Goal: Check status: Check status

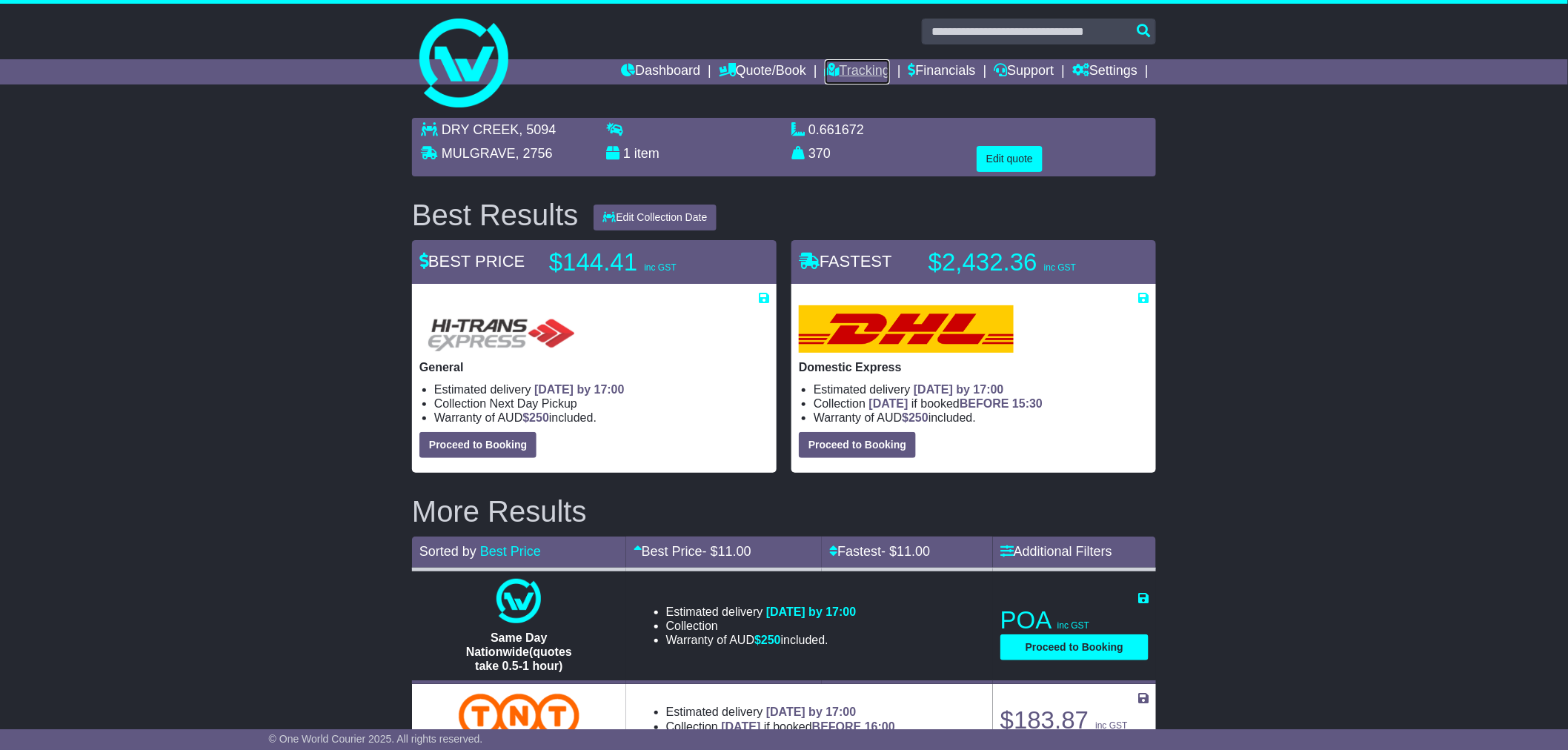
click at [850, 76] on link "Tracking" at bounding box center [857, 71] width 65 height 26
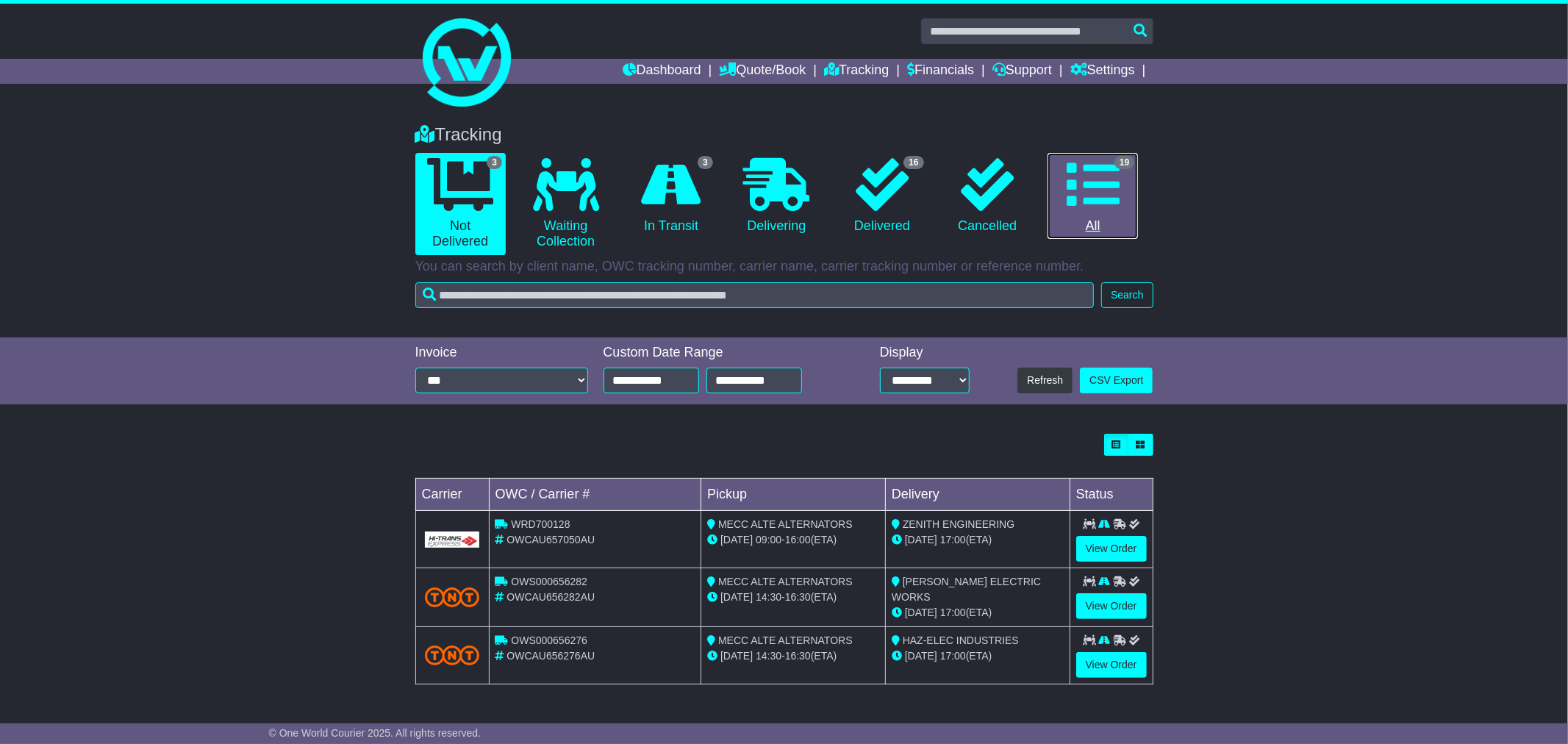
click at [1075, 202] on icon at bounding box center [1093, 185] width 53 height 53
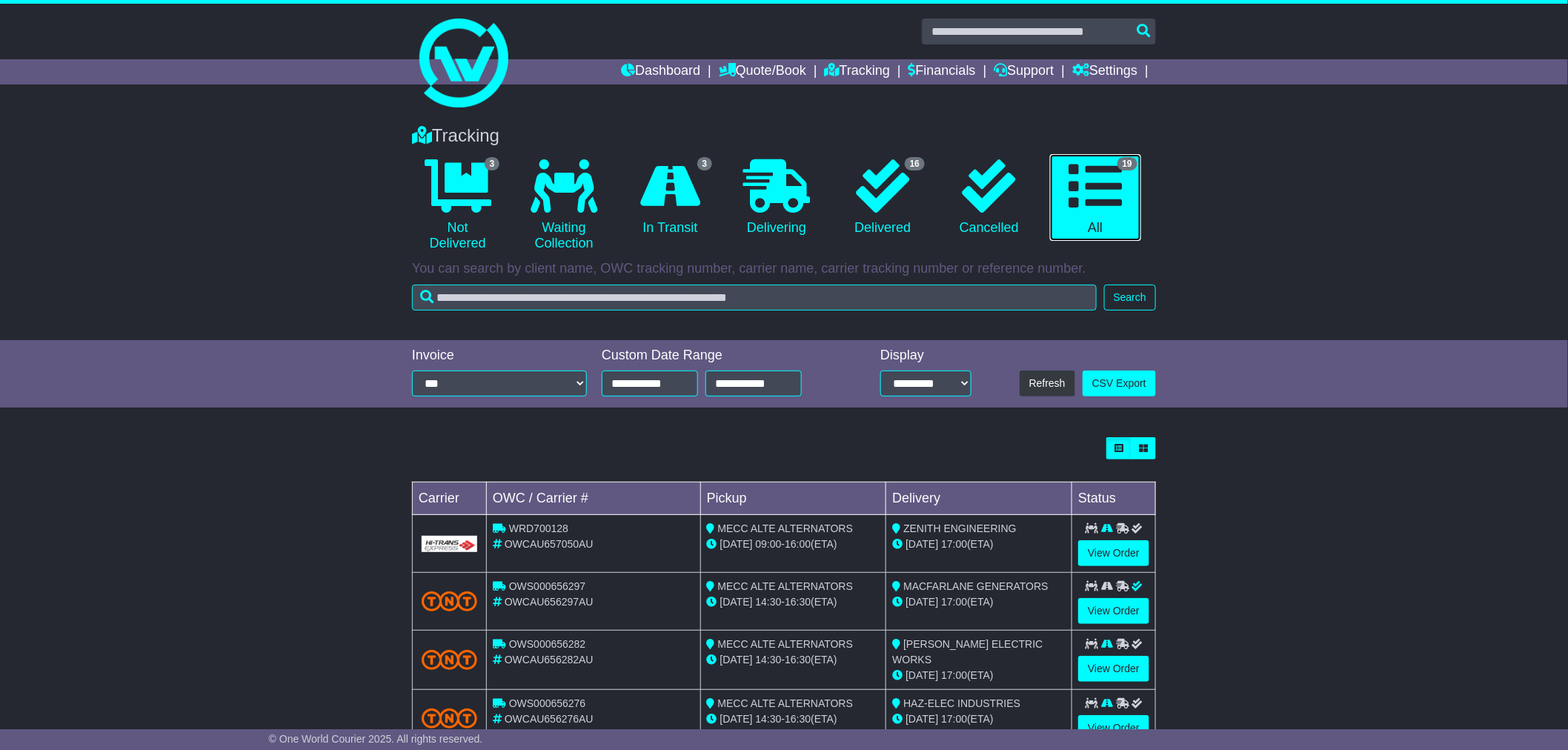
scroll to position [164, 0]
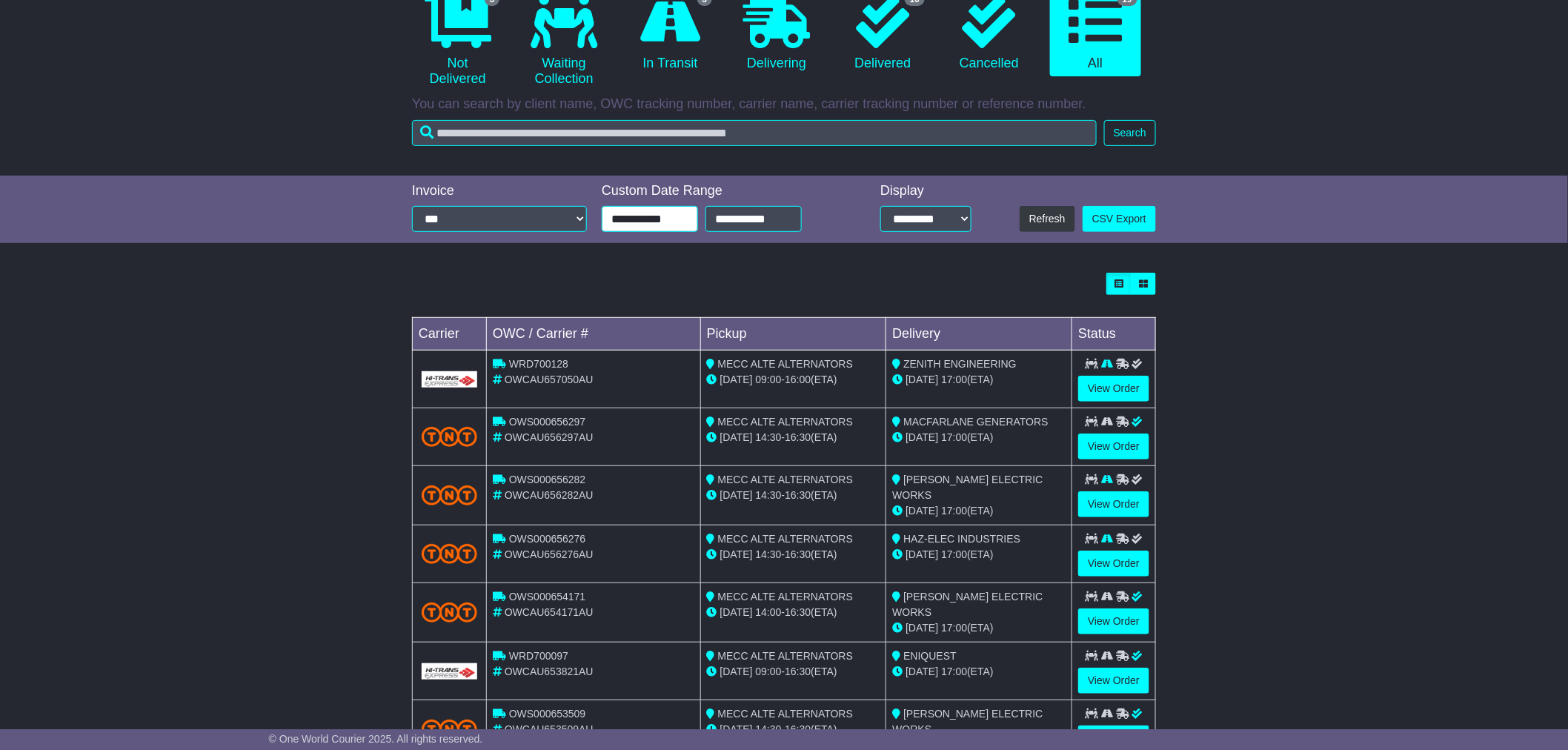
click at [640, 218] on input "**********" at bounding box center [649, 218] width 96 height 26
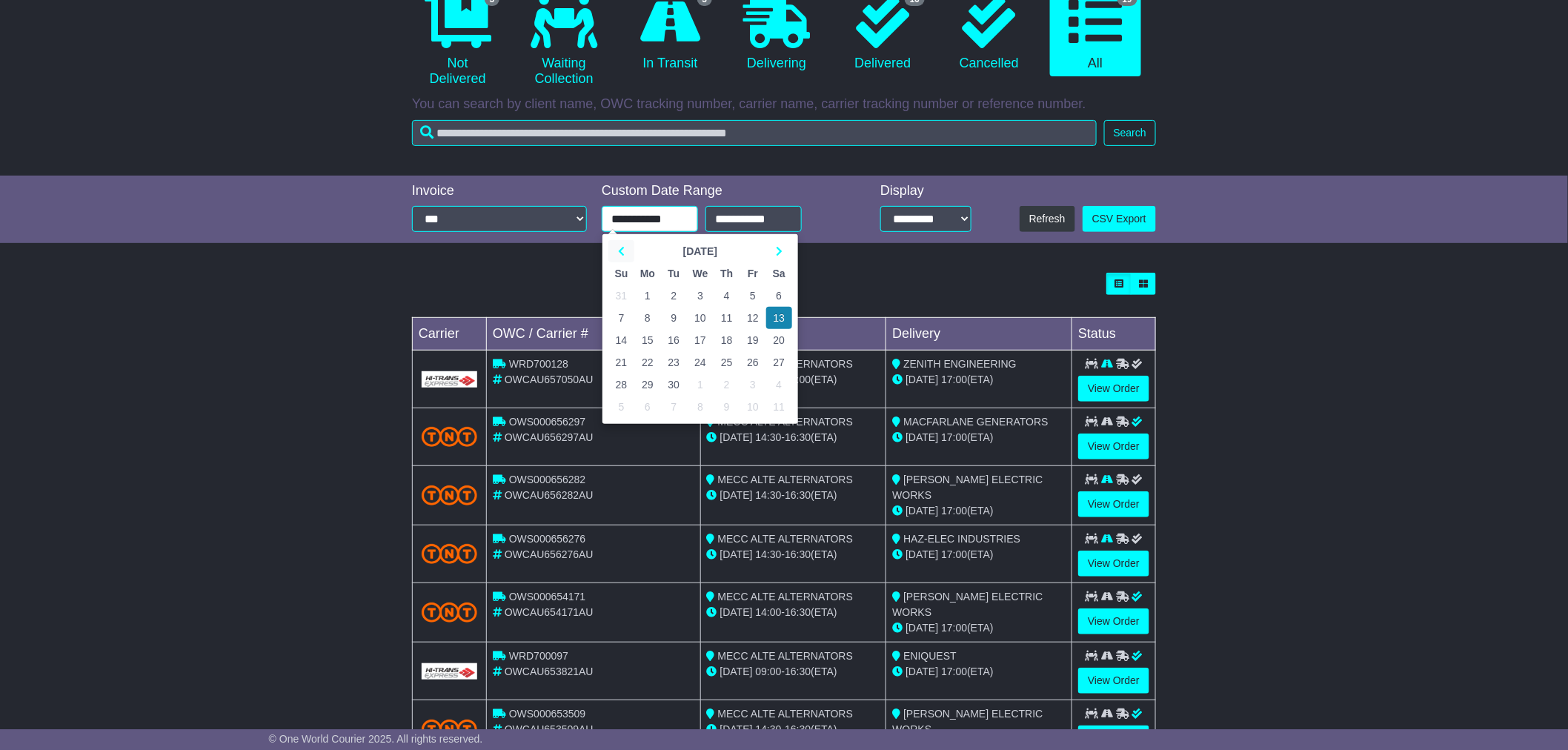
click at [623, 248] on icon at bounding box center [621, 251] width 7 height 11
click at [700, 383] on td "27" at bounding box center [700, 384] width 26 height 22
type input "**********"
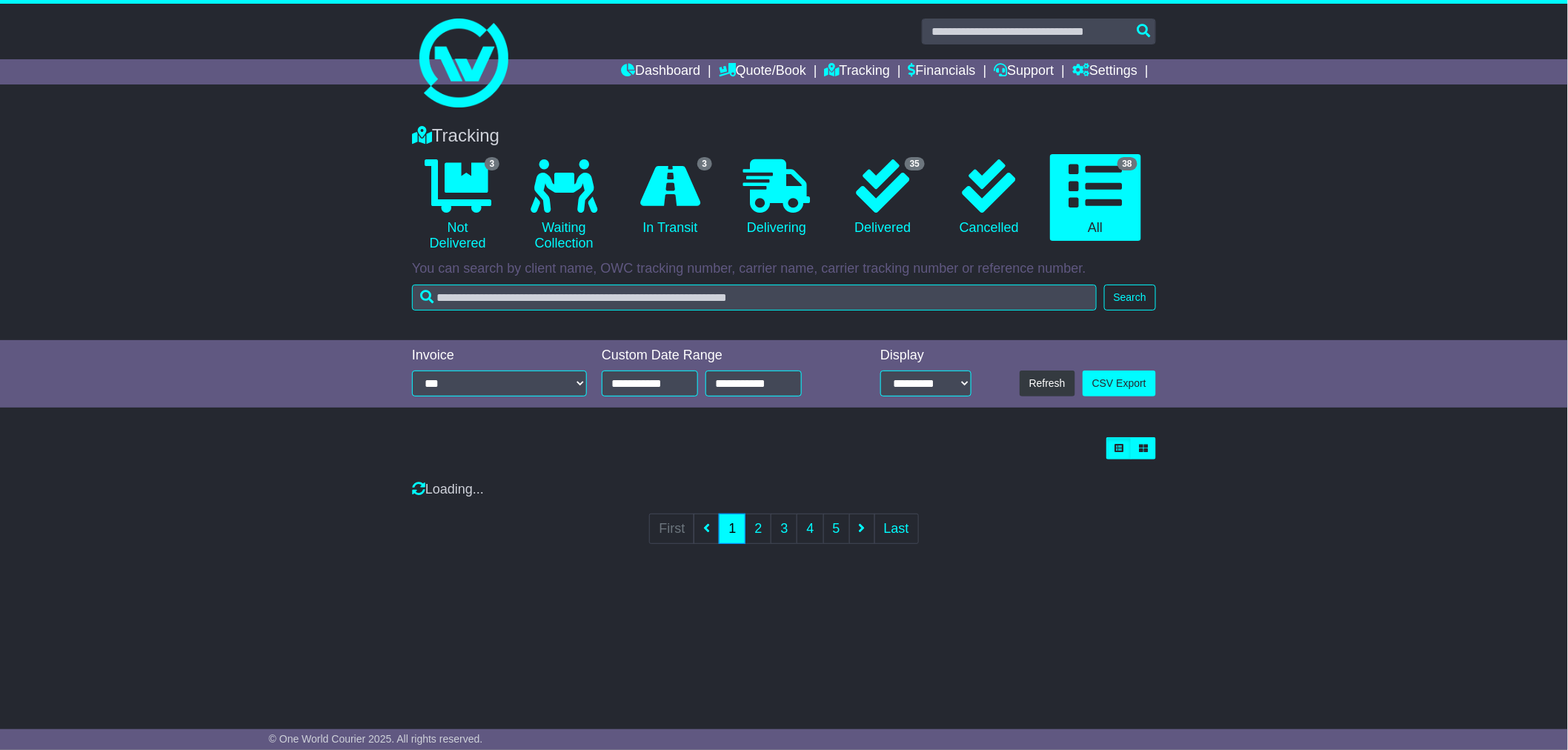
scroll to position [0, 0]
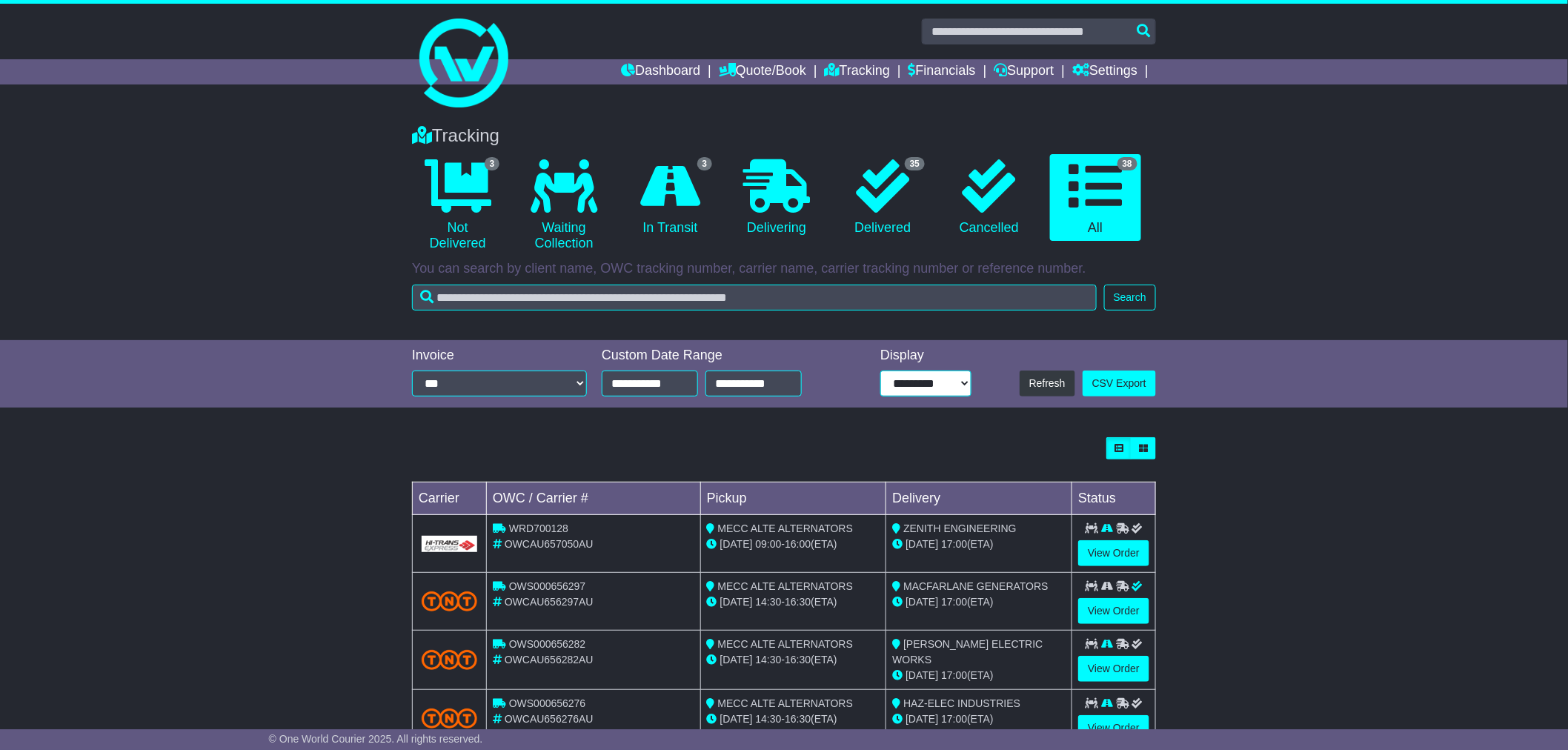
click at [907, 383] on select "**********" at bounding box center [925, 383] width 91 height 26
select select "**"
click at [880, 371] on select "**********" at bounding box center [925, 383] width 91 height 26
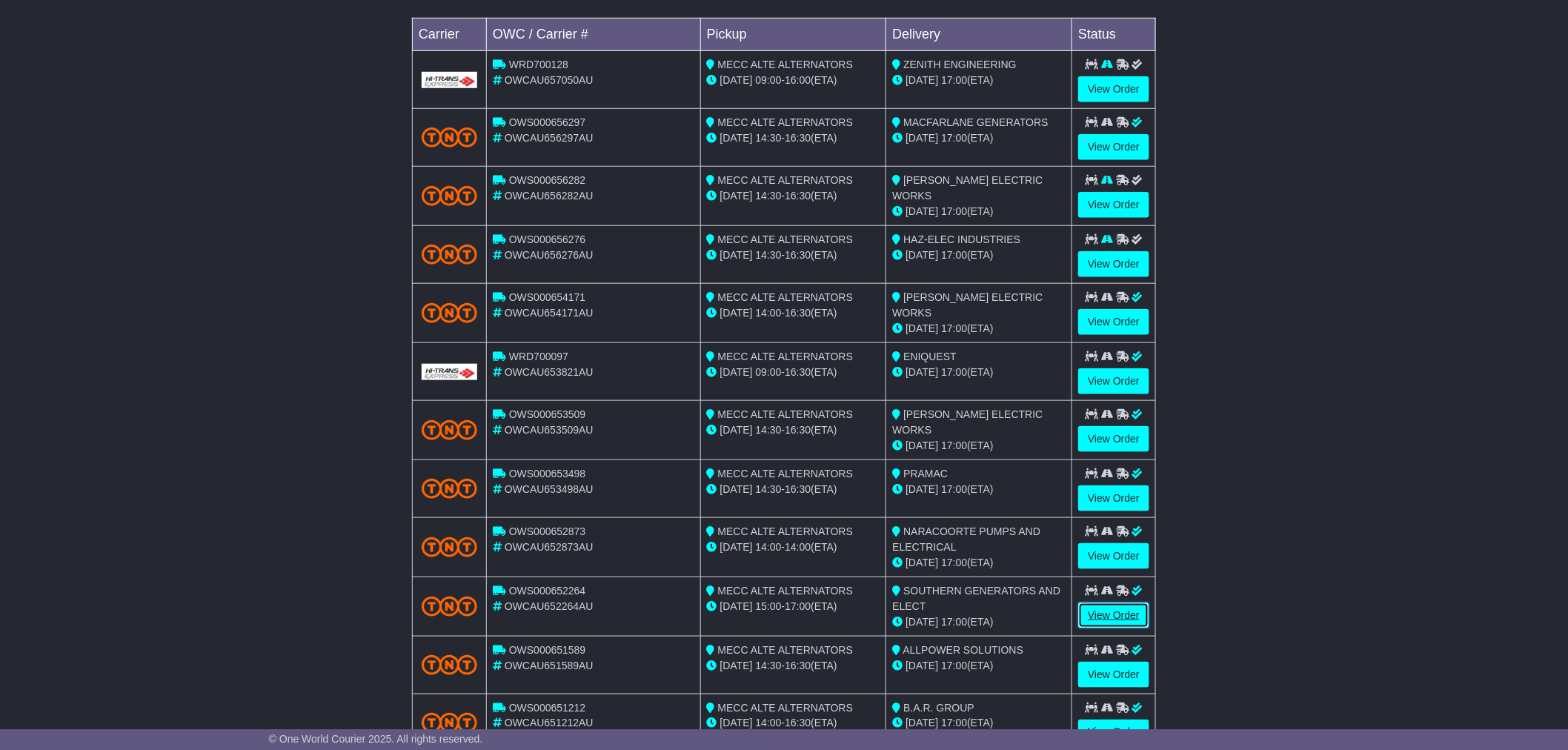
scroll to position [382, 0]
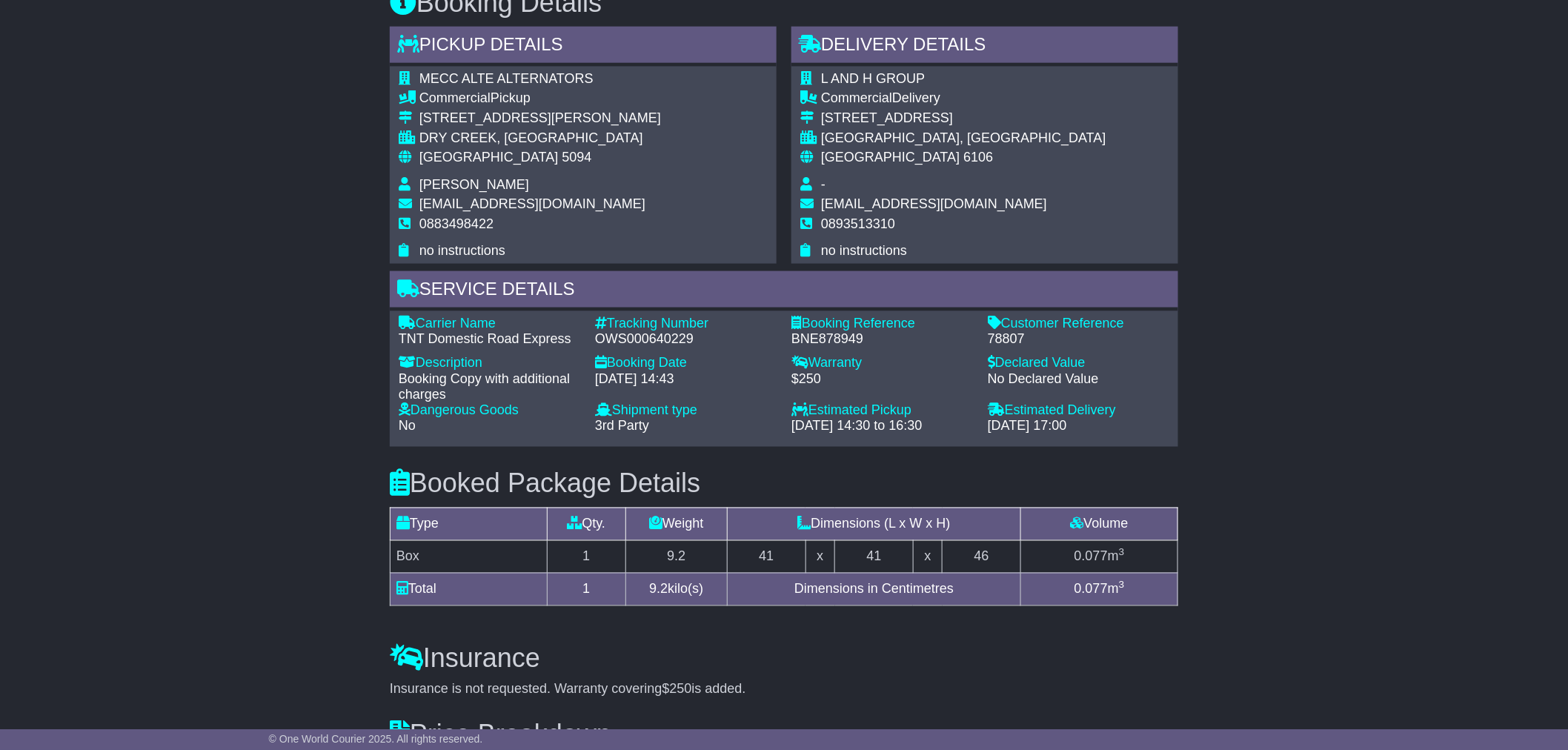
scroll to position [823, 0]
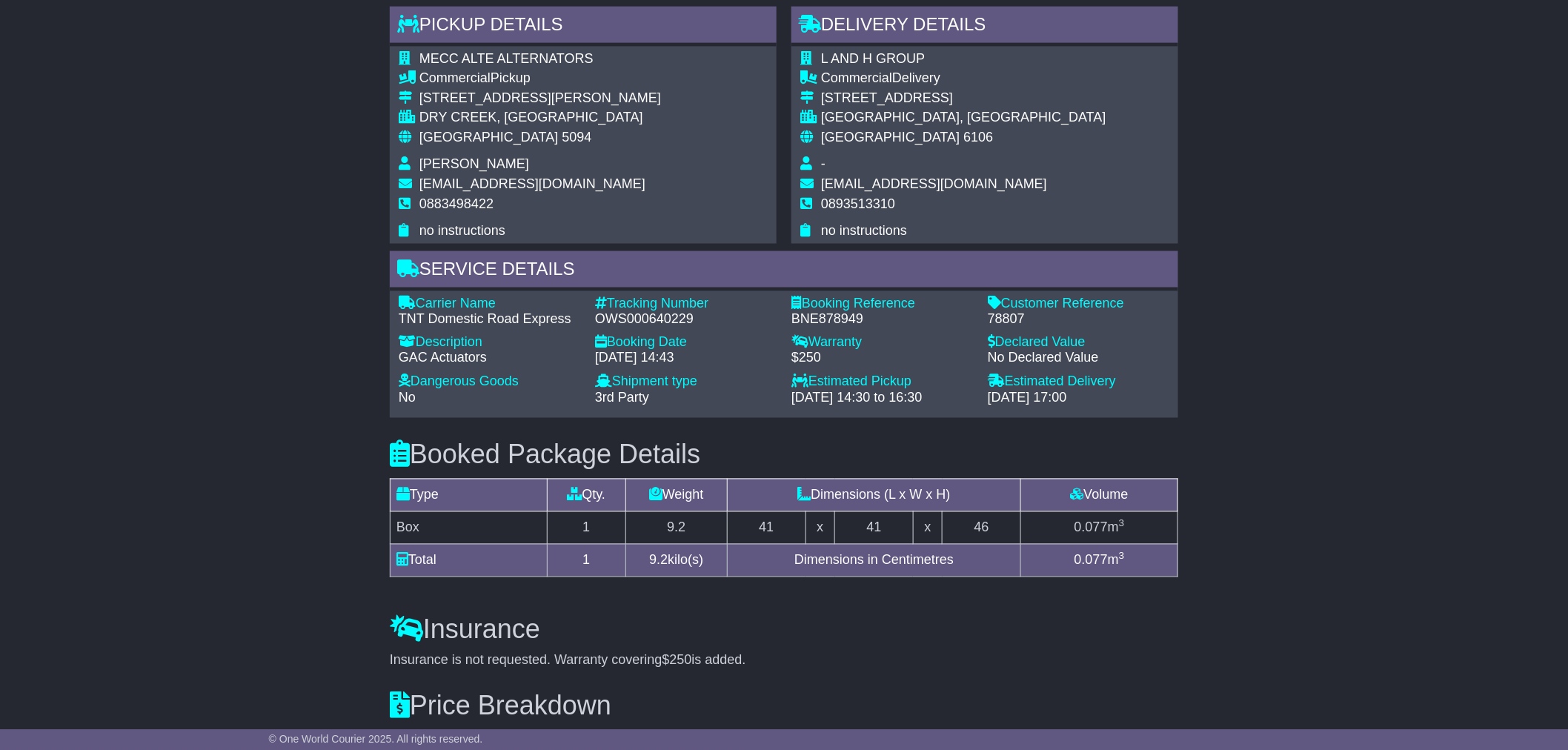
scroll to position [1069, 0]
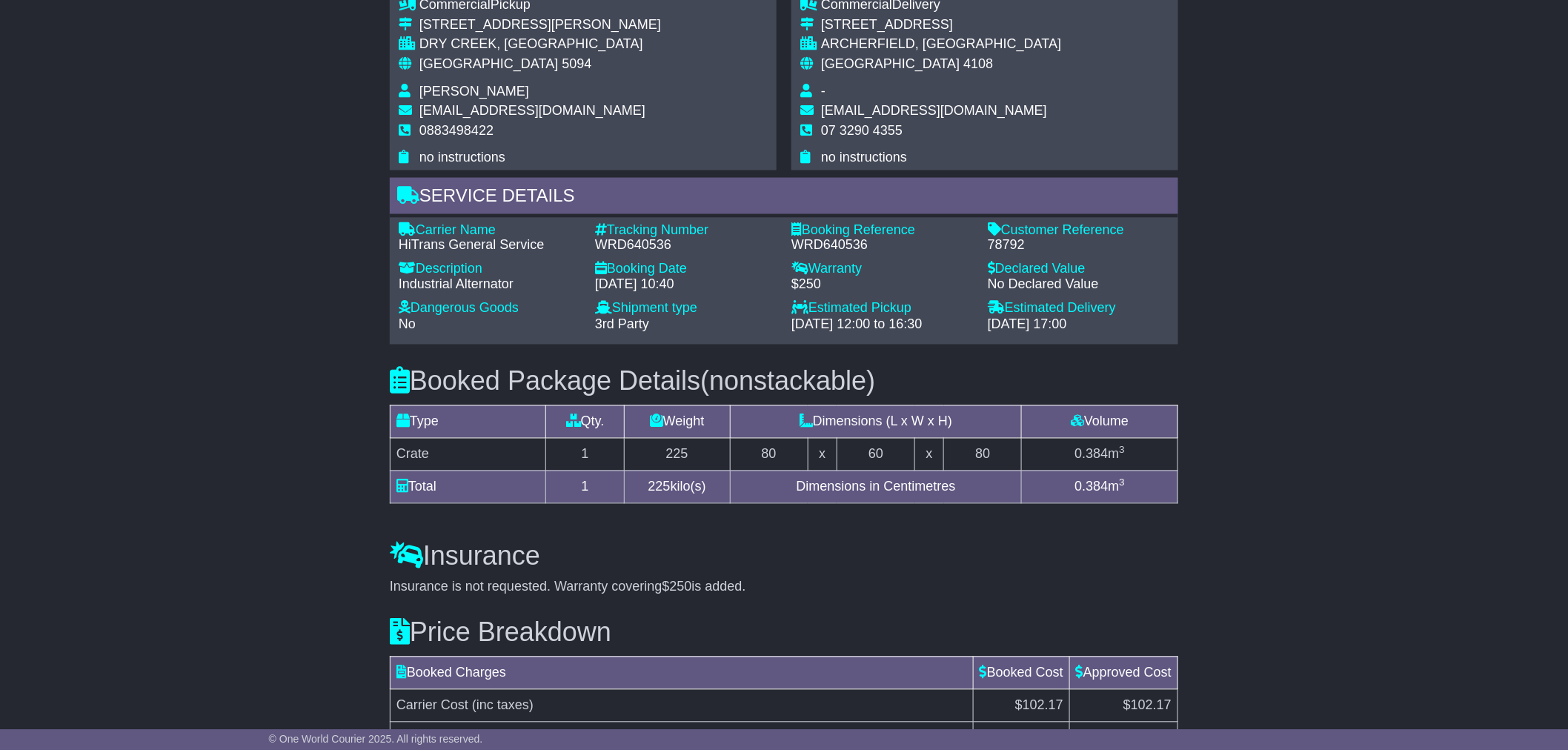
scroll to position [905, 0]
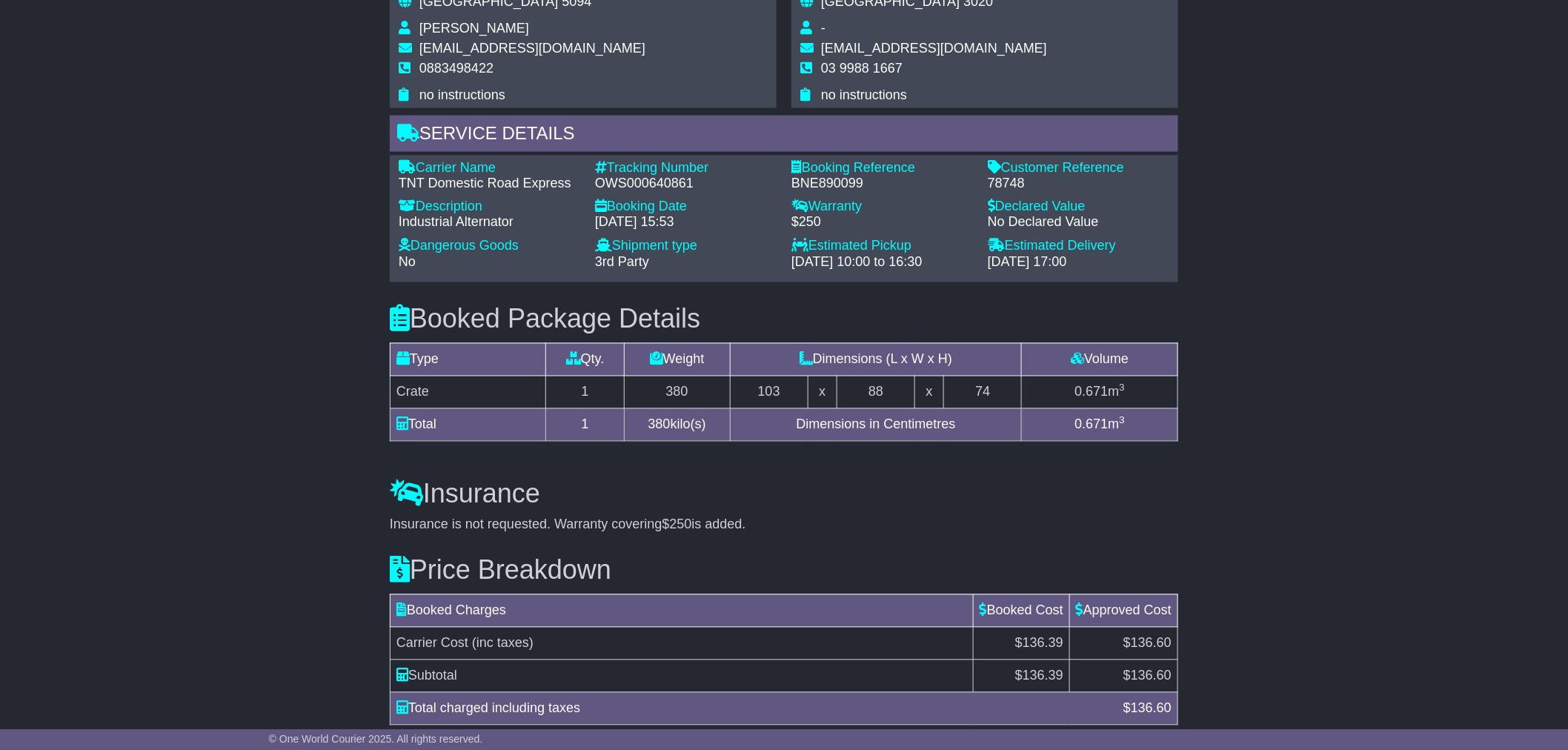
scroll to position [905, 0]
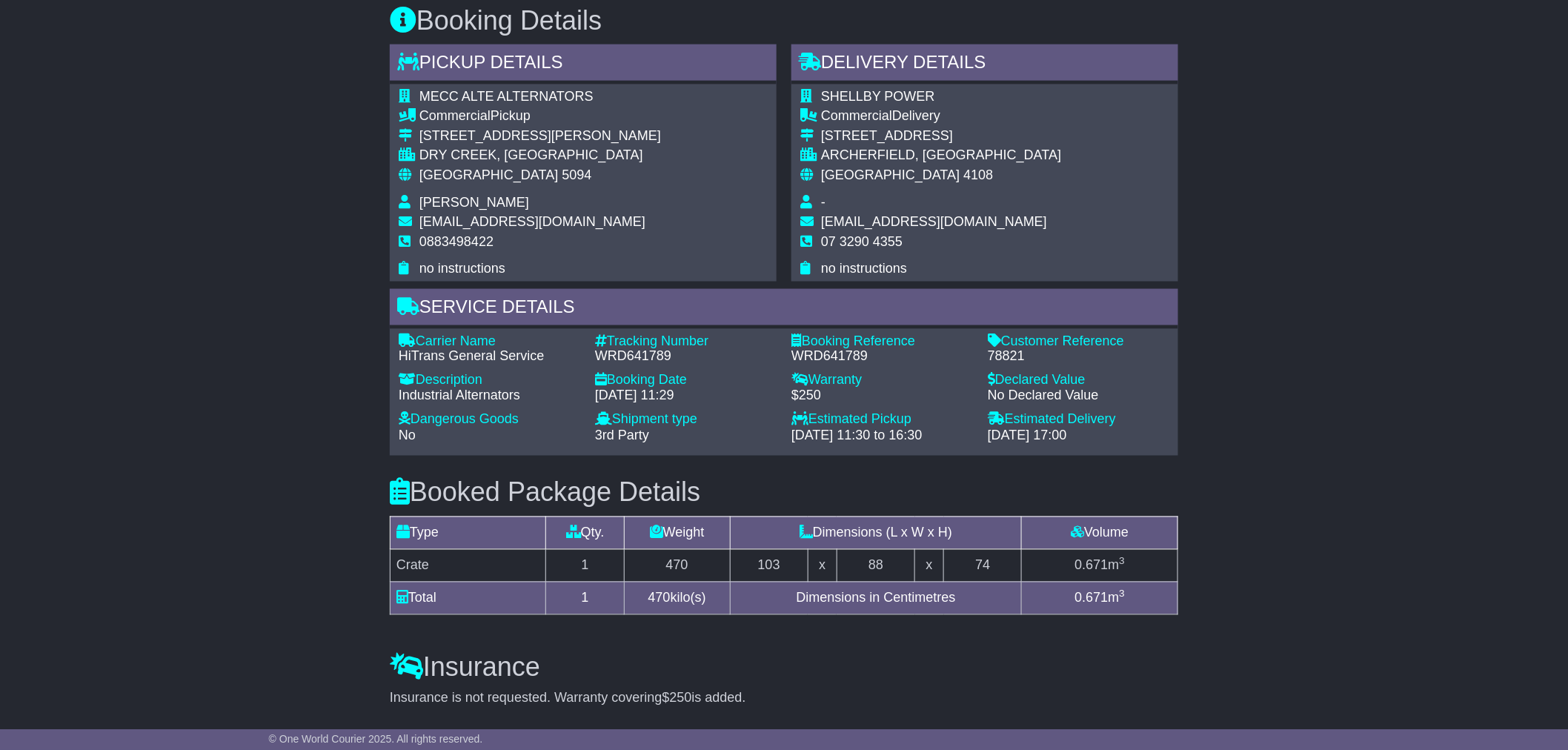
scroll to position [905, 0]
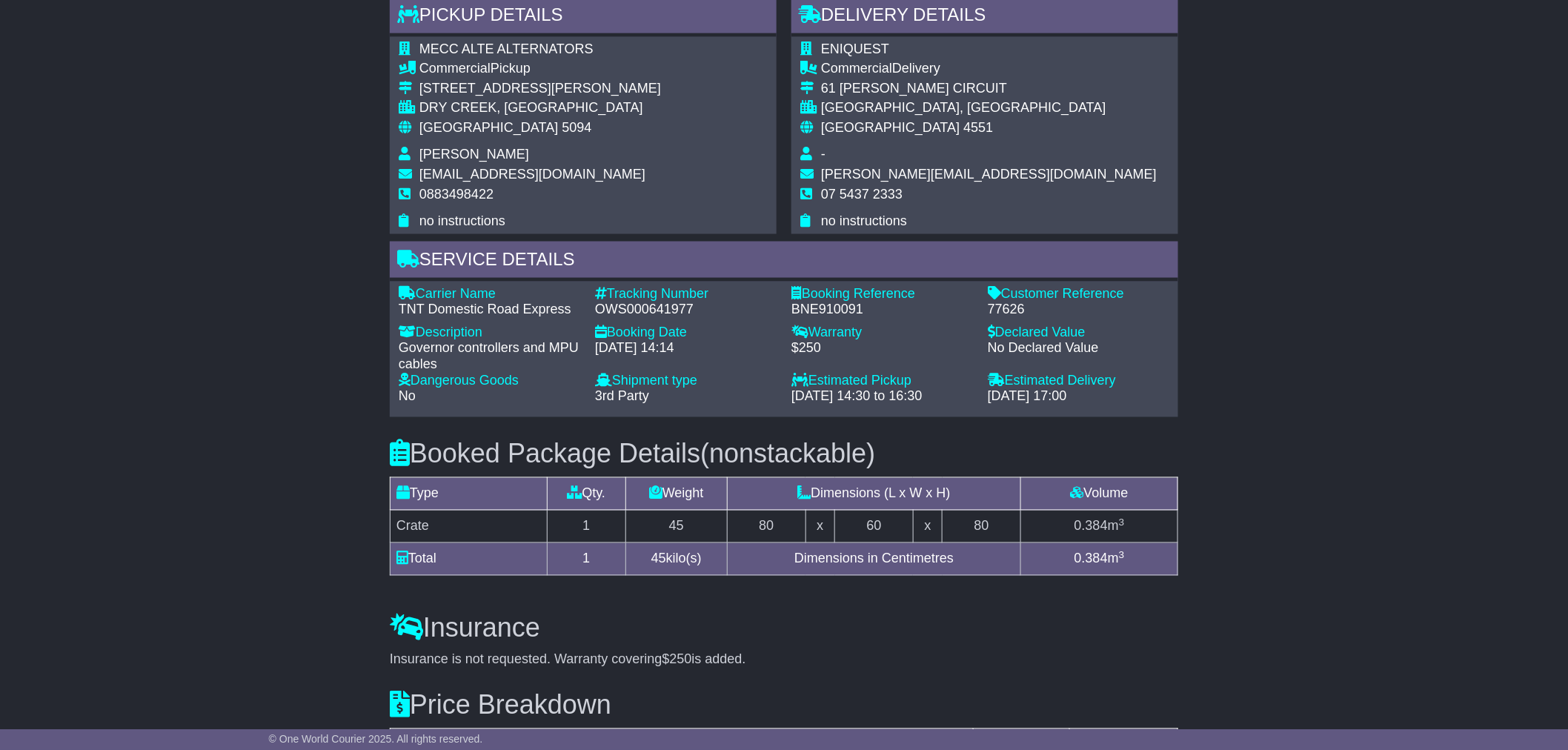
scroll to position [823, 0]
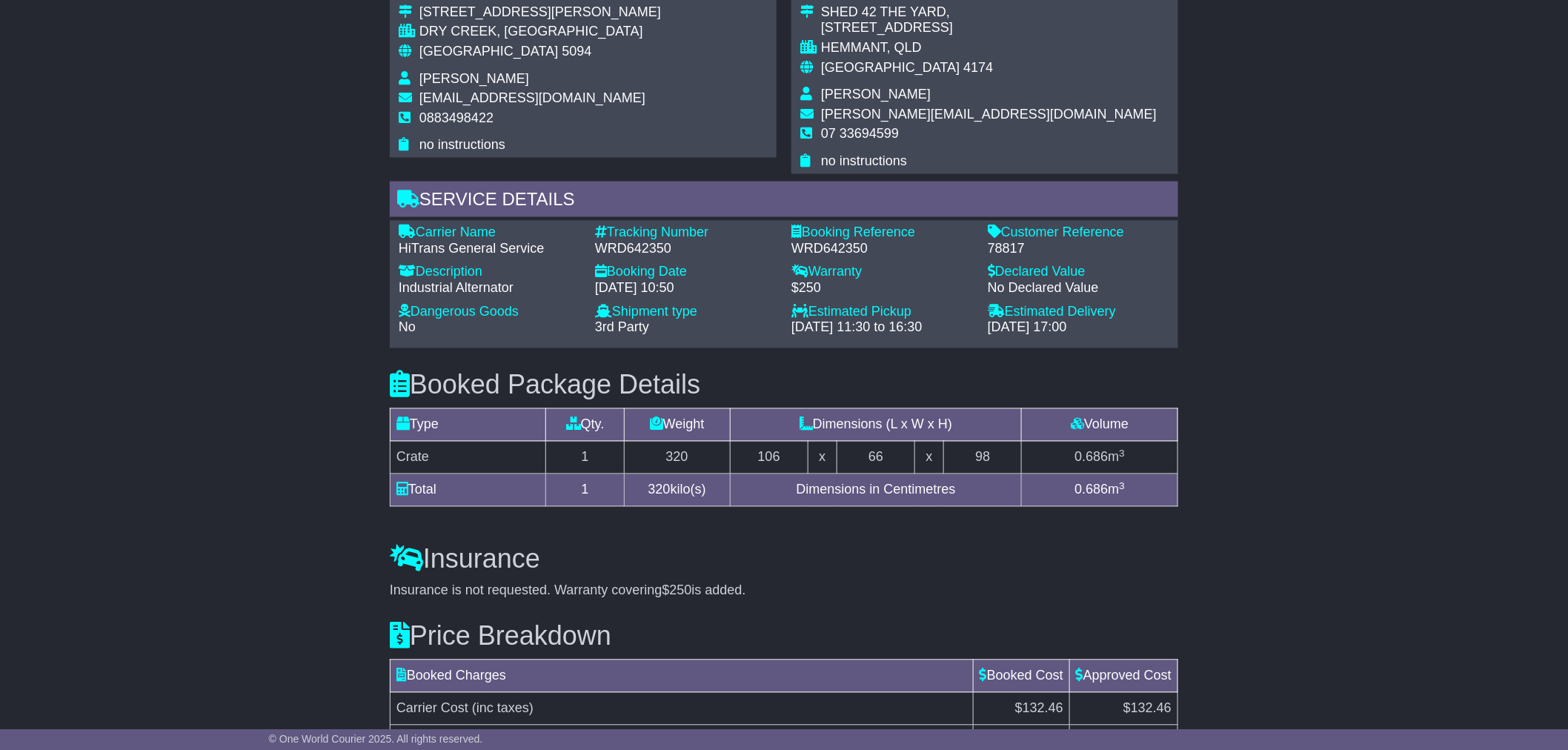
scroll to position [987, 0]
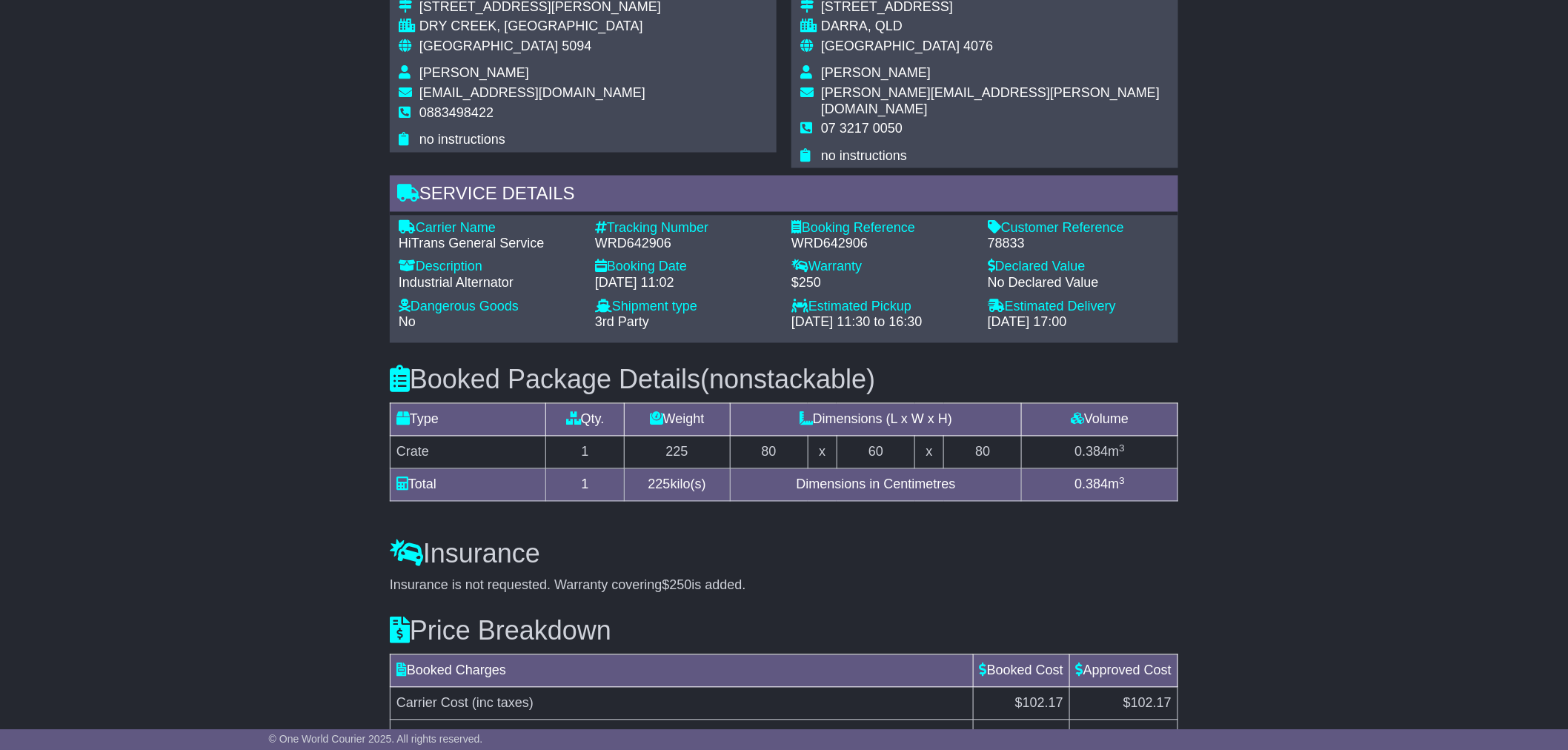
scroll to position [987, 0]
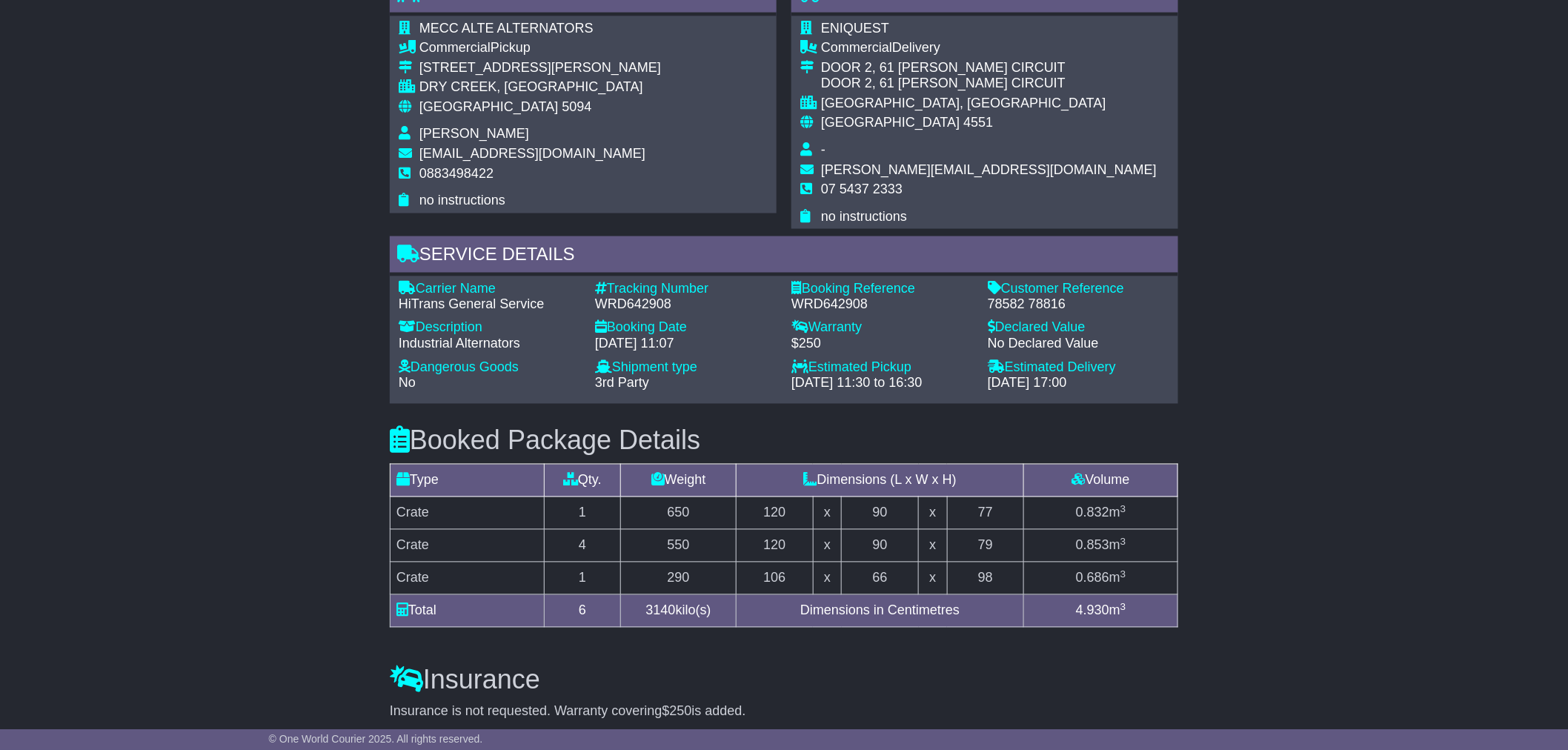
scroll to position [905, 0]
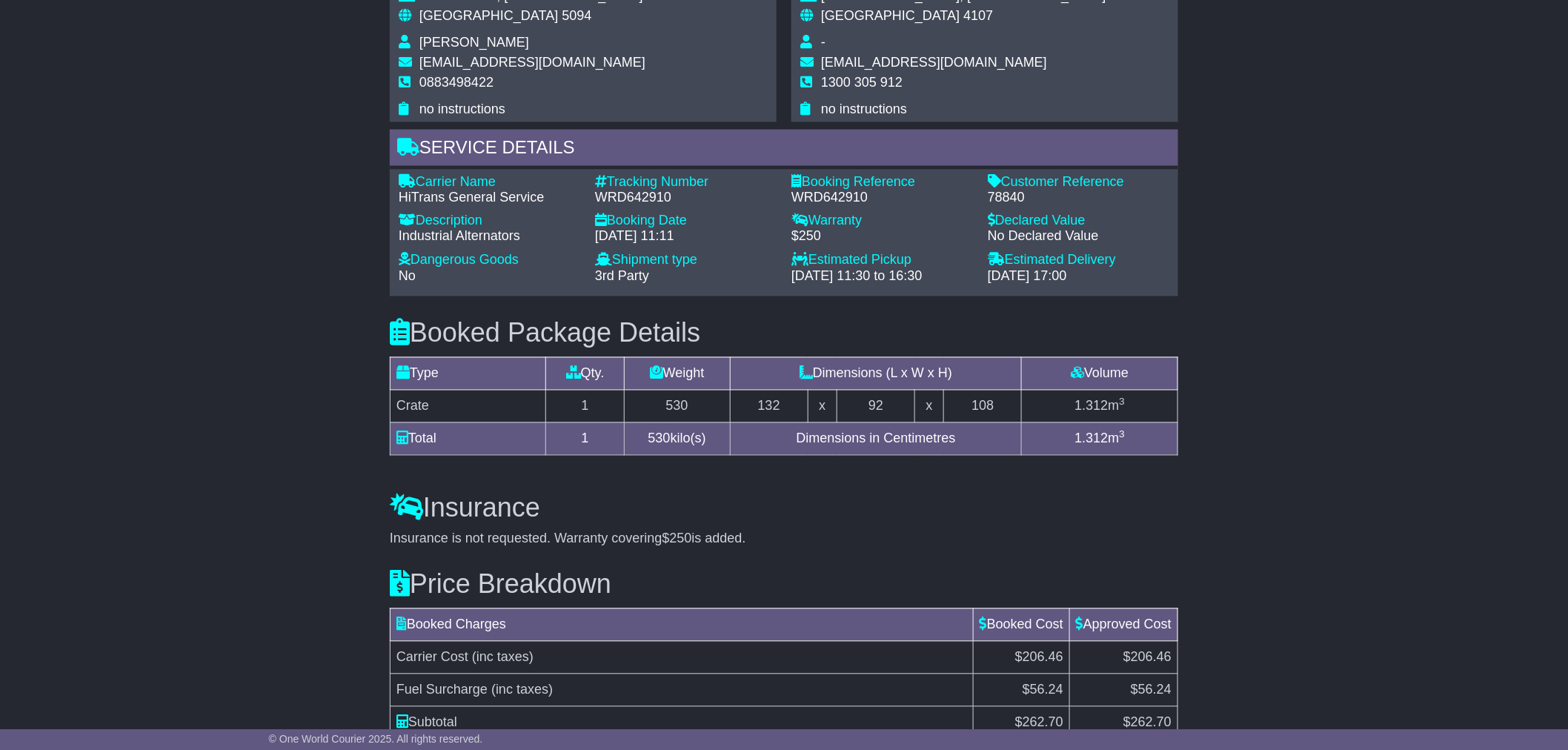
scroll to position [987, 0]
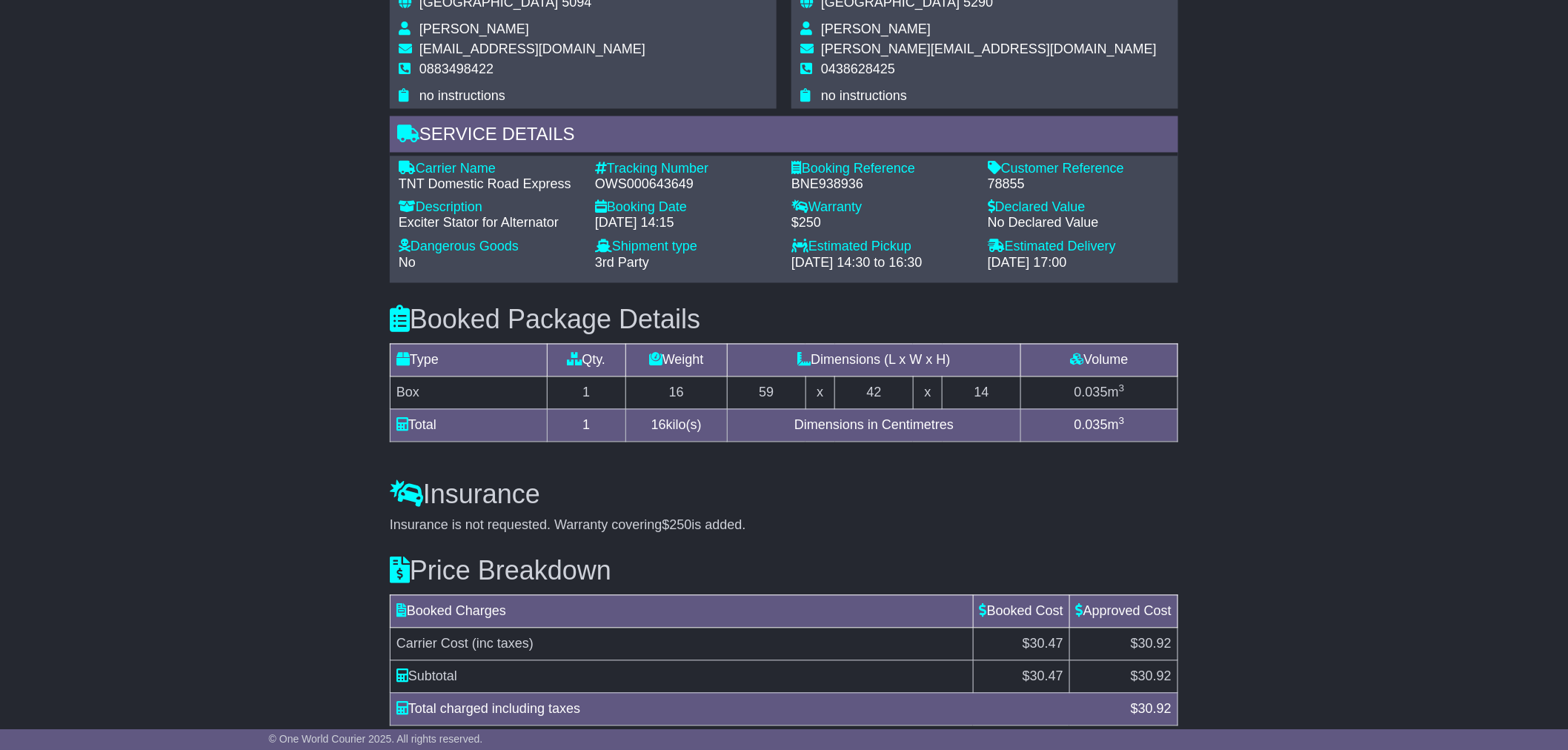
scroll to position [987, 0]
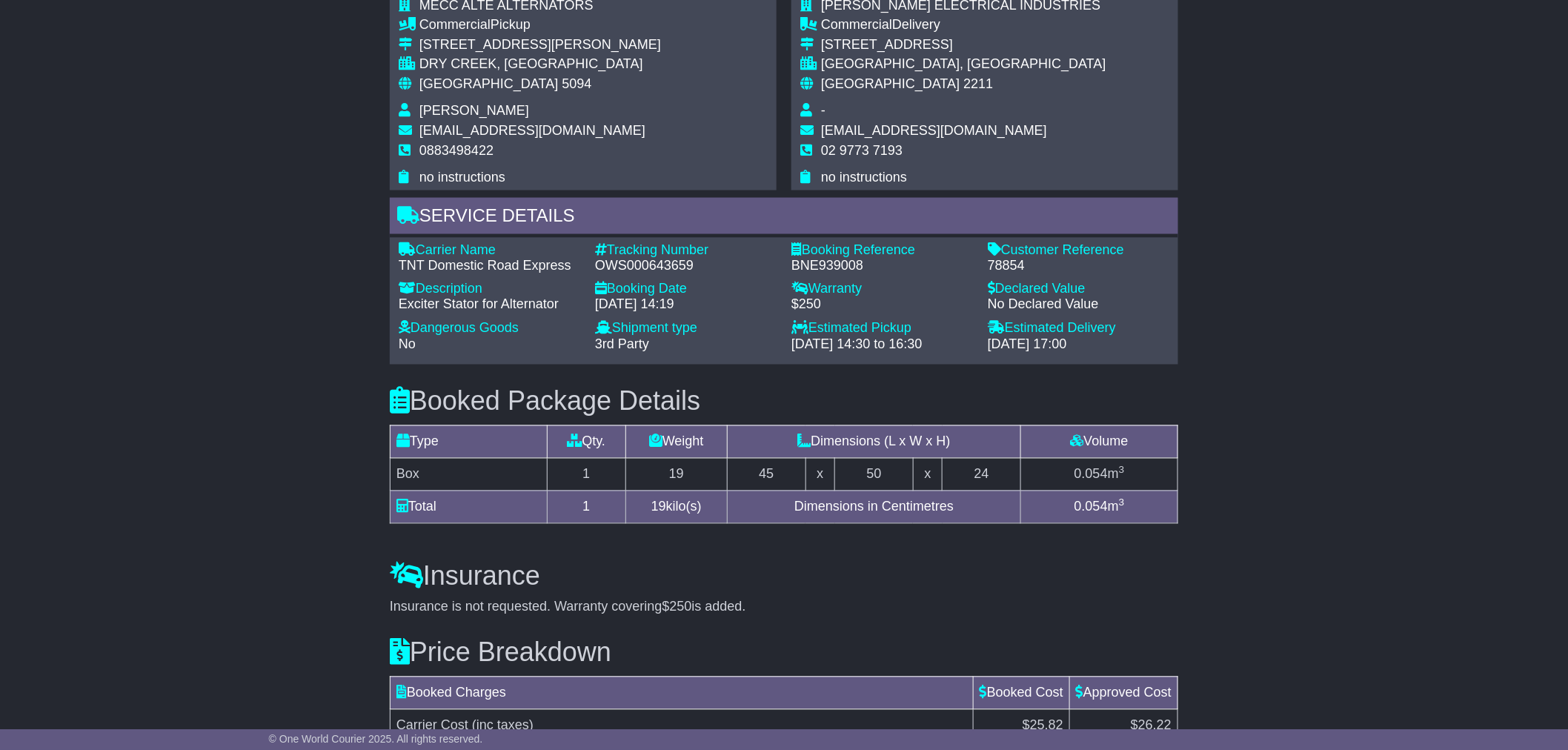
scroll to position [987, 0]
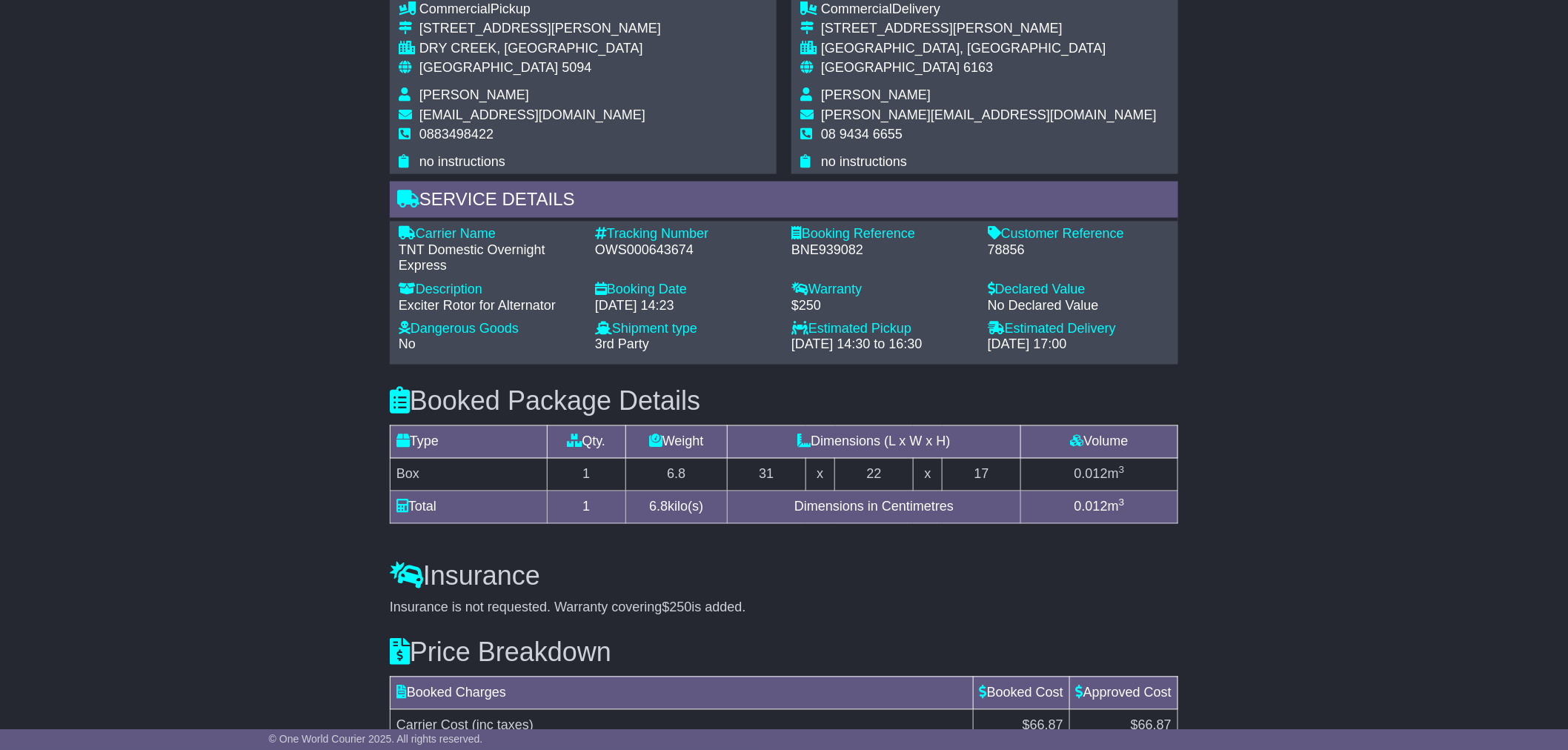
scroll to position [905, 0]
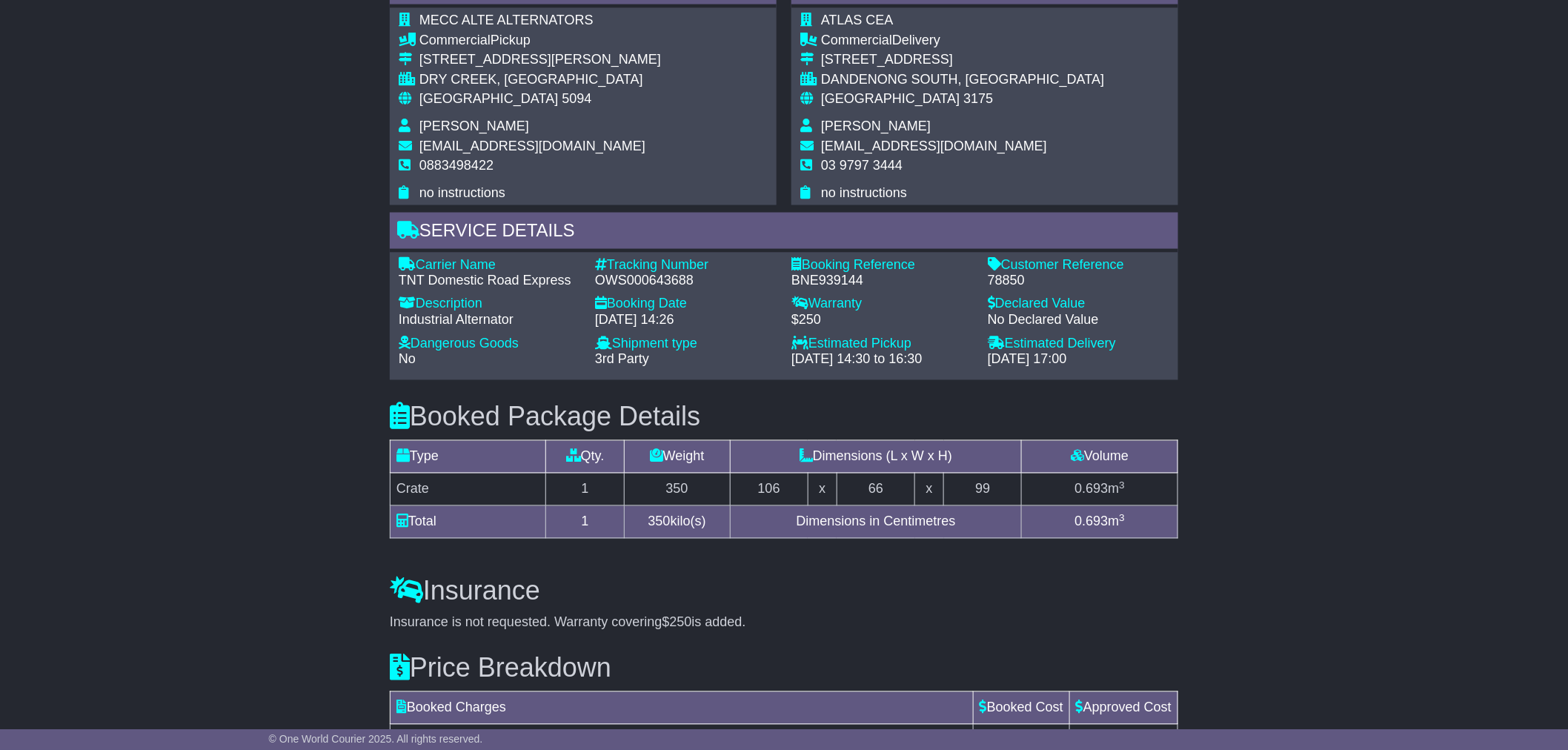
scroll to position [905, 0]
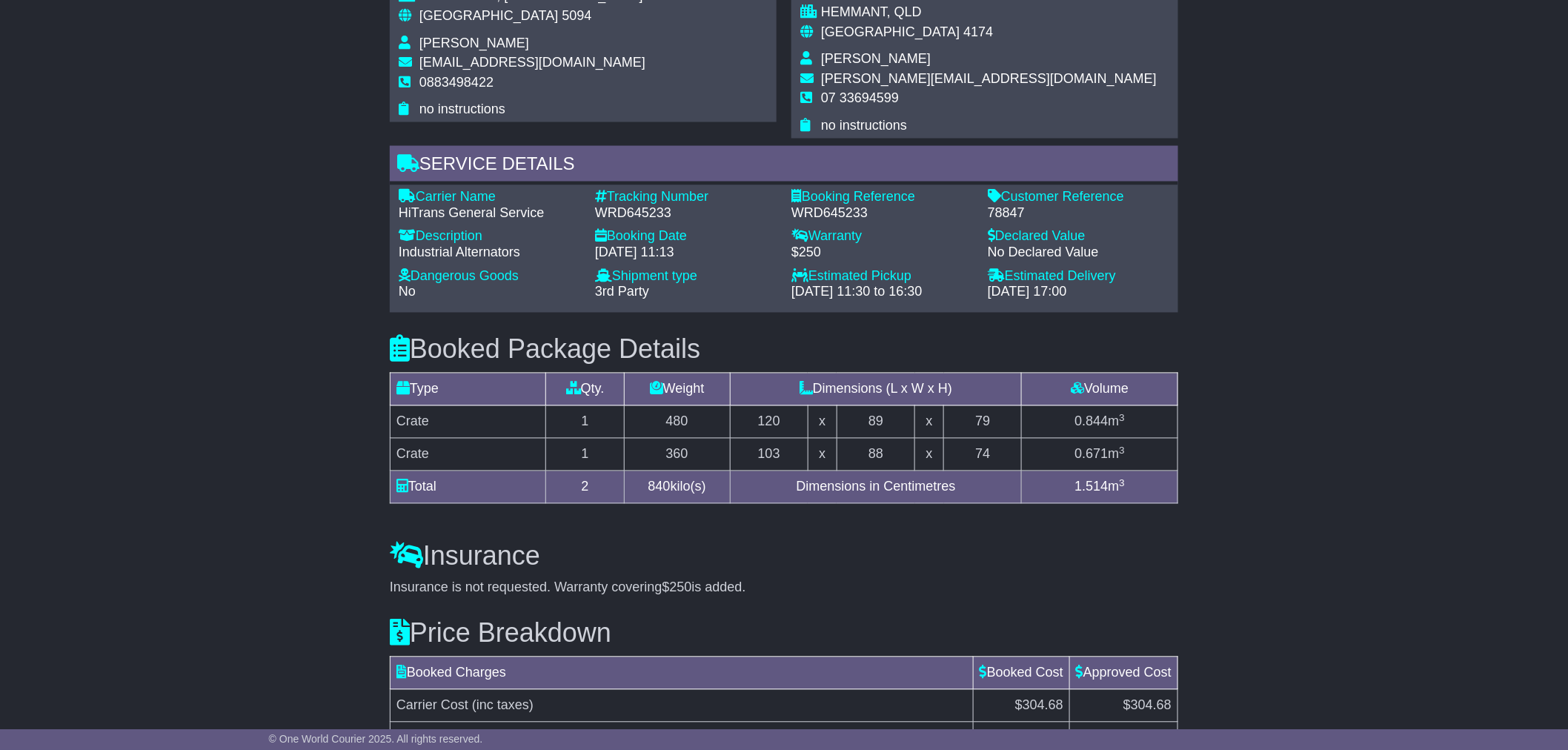
scroll to position [987, 0]
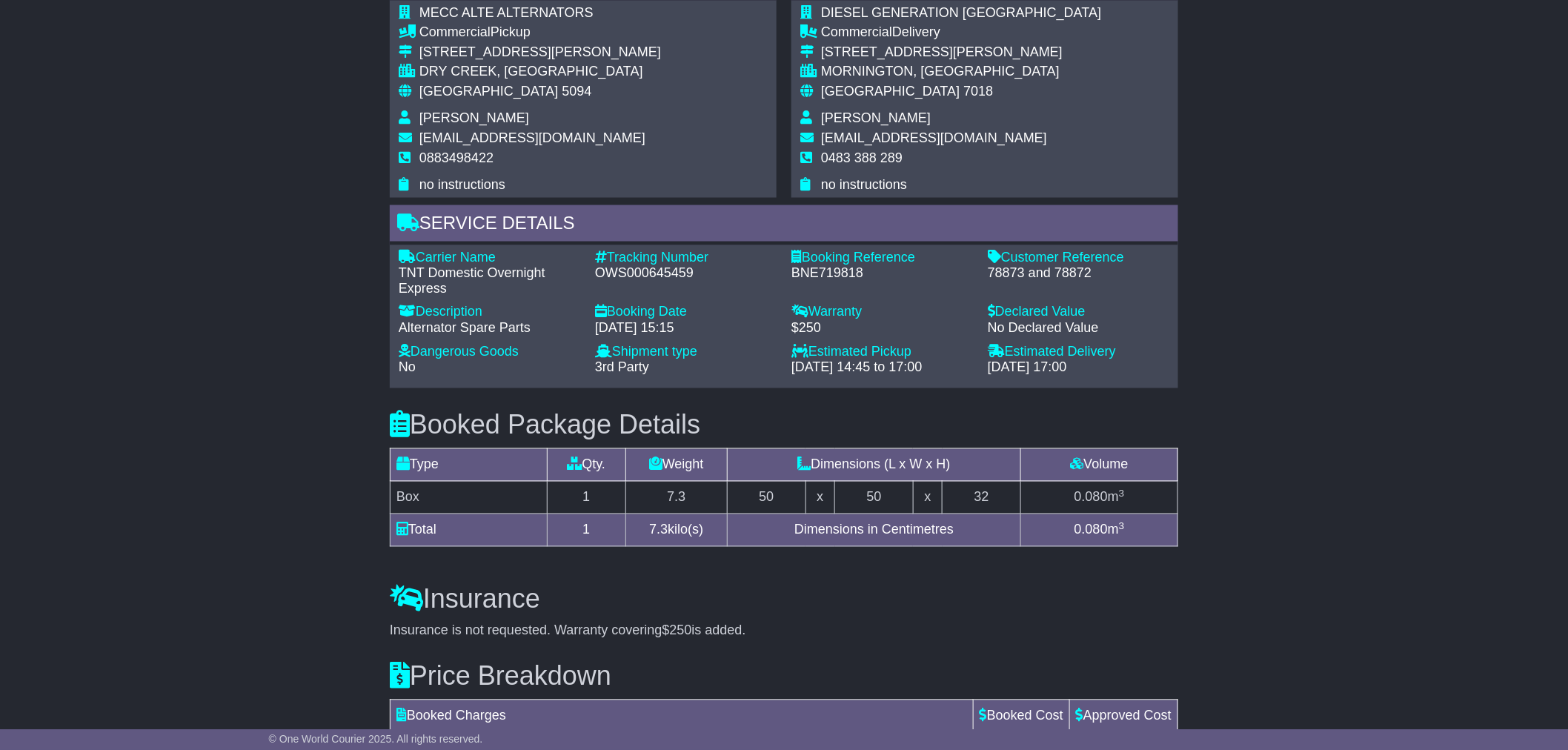
scroll to position [905, 0]
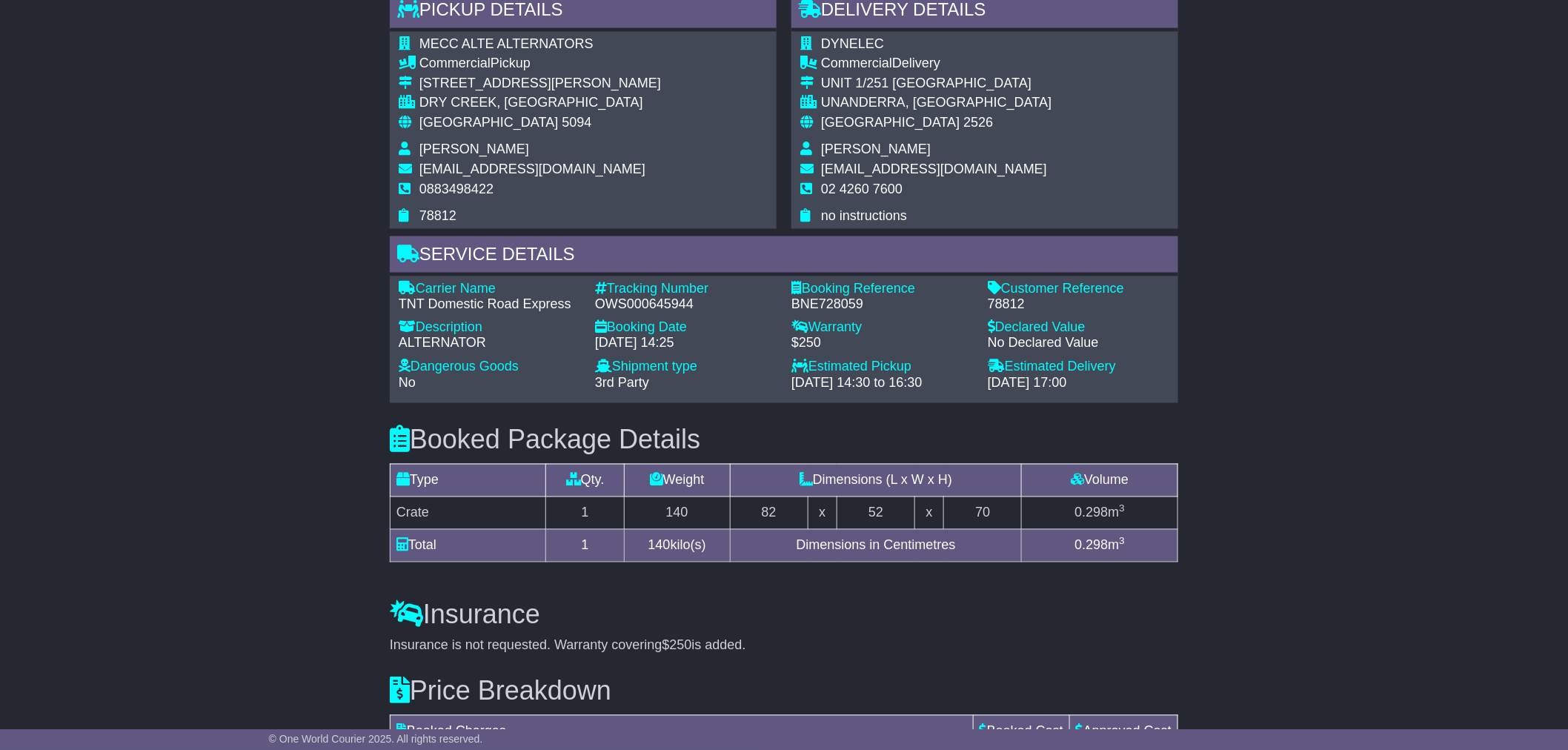
scroll to position [905, 0]
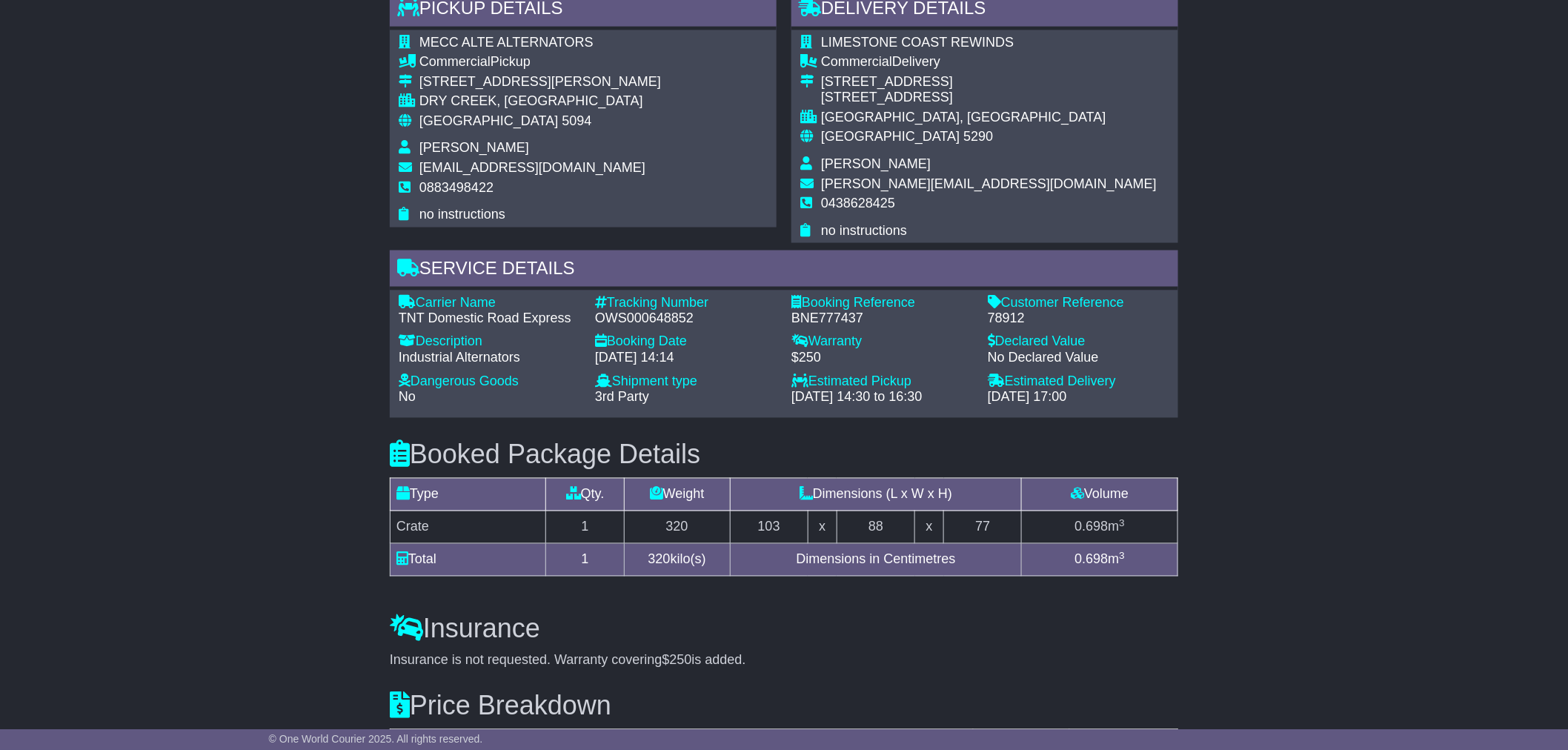
scroll to position [905, 0]
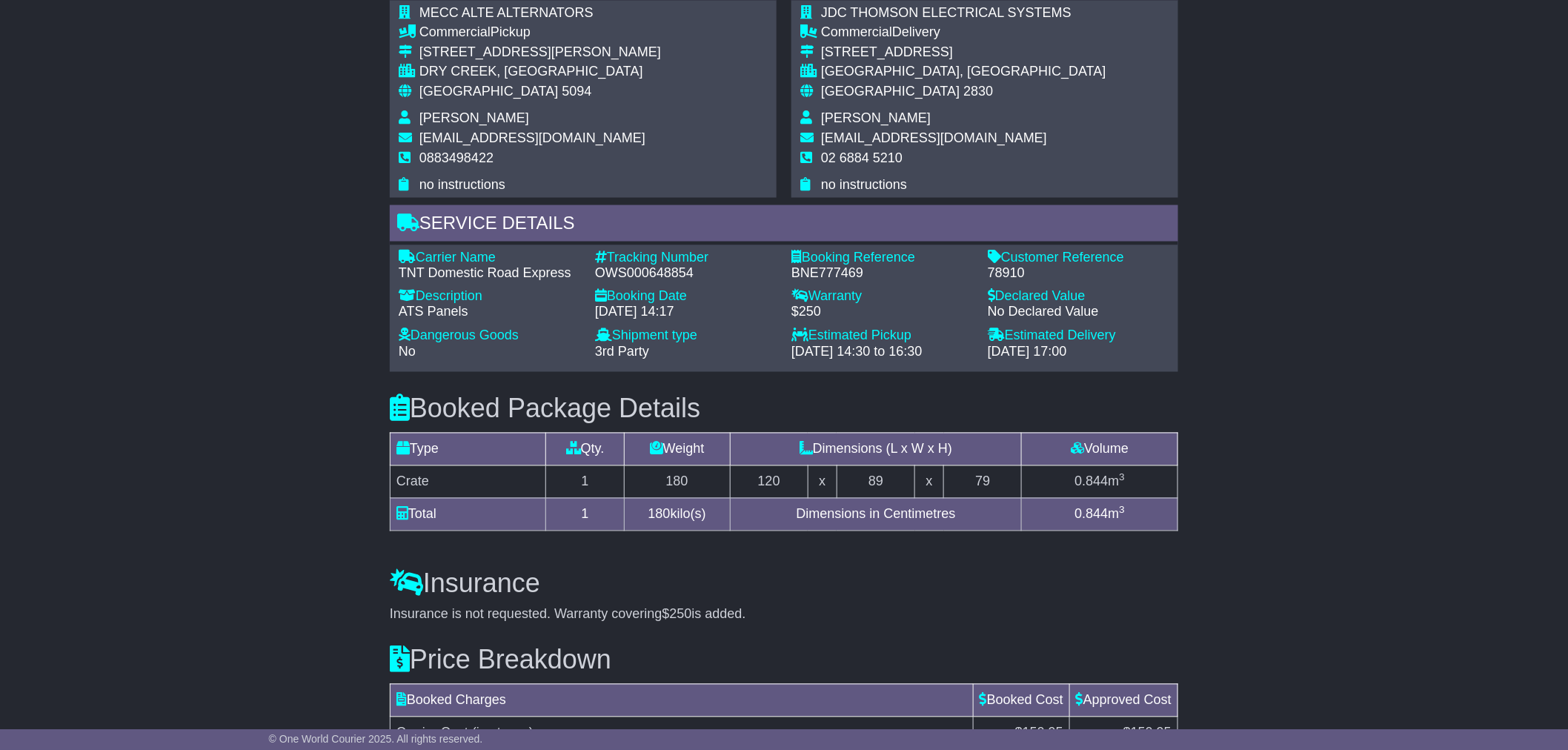
scroll to position [905, 0]
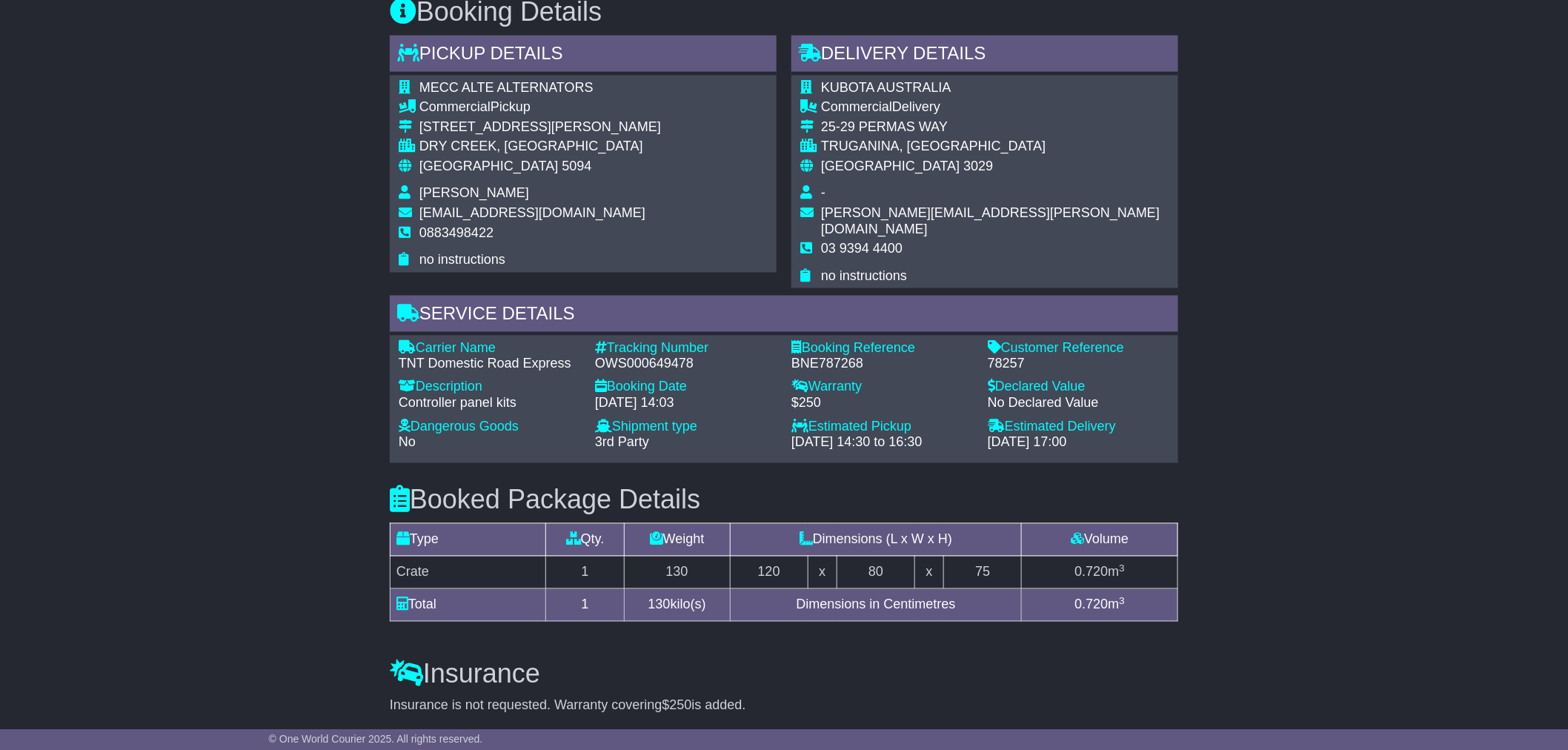
scroll to position [905, 0]
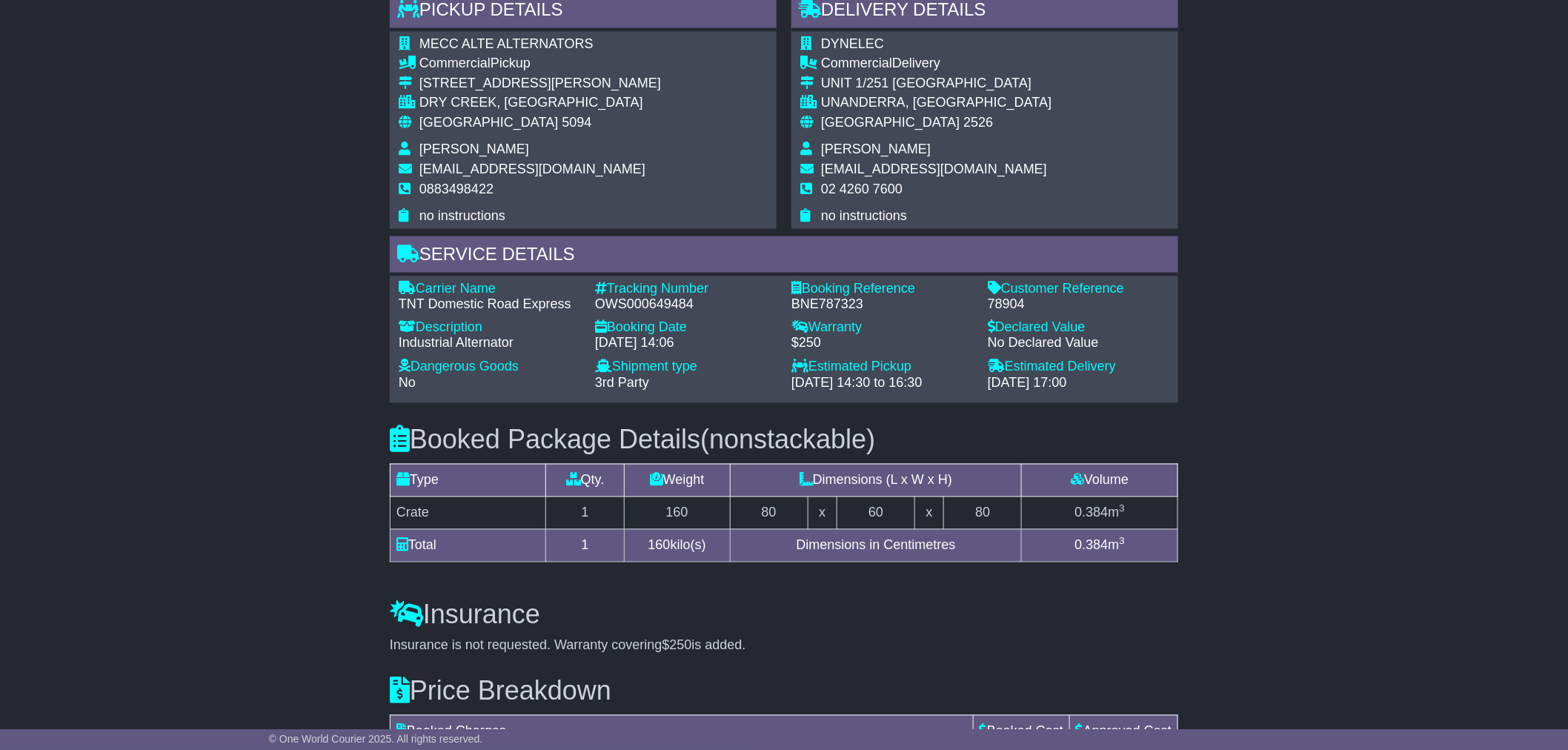
scroll to position [905, 0]
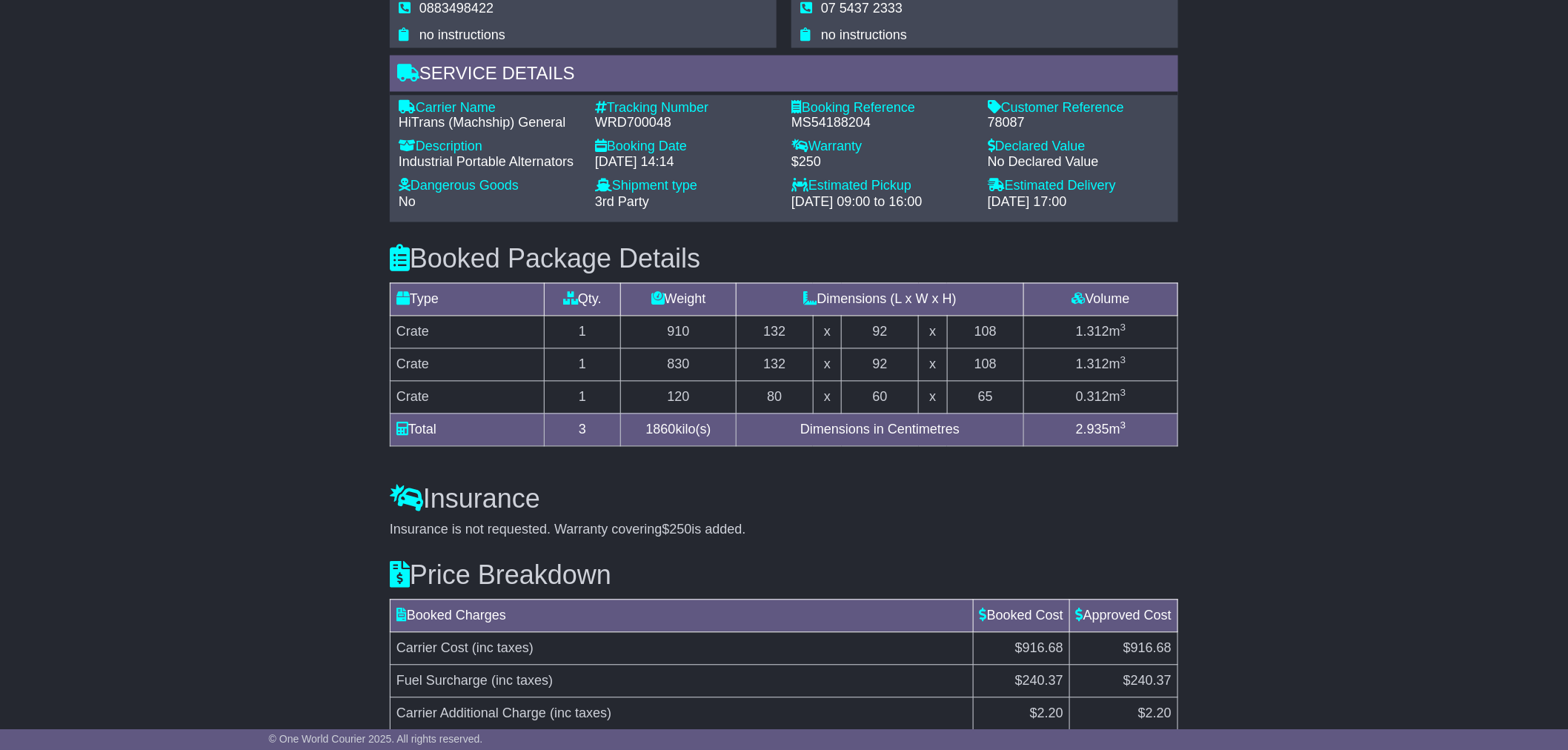
scroll to position [1069, 0]
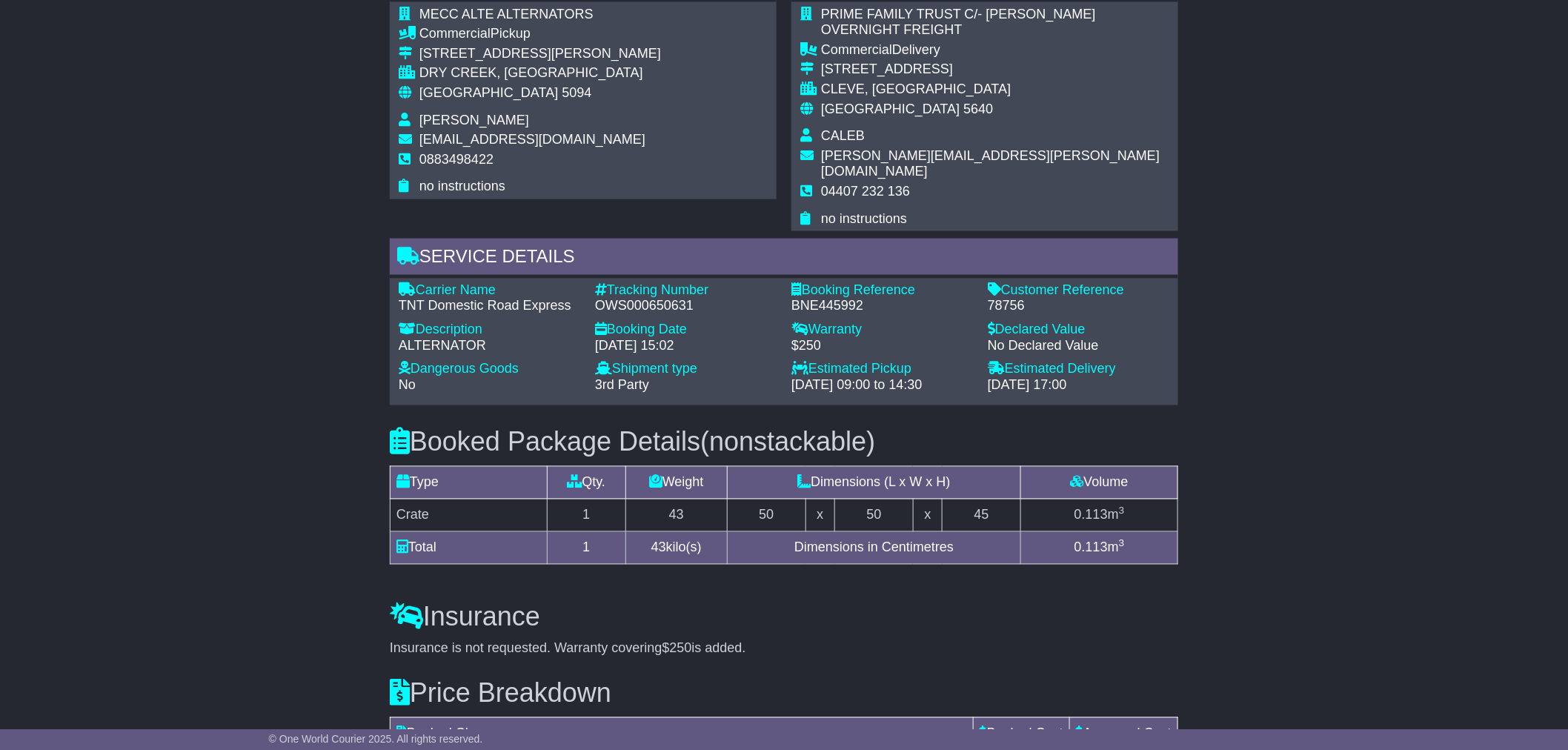
scroll to position [987, 0]
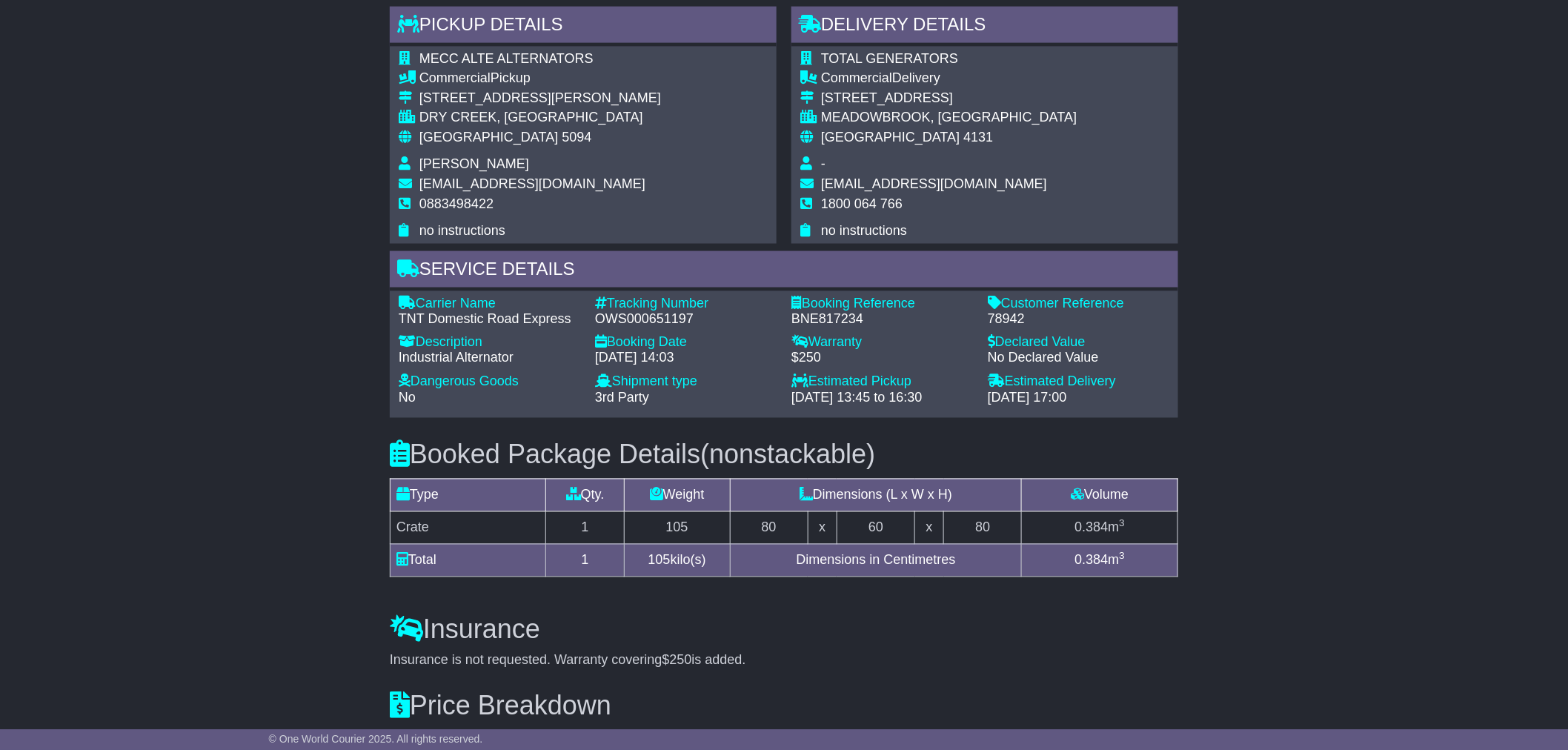
scroll to position [823, 0]
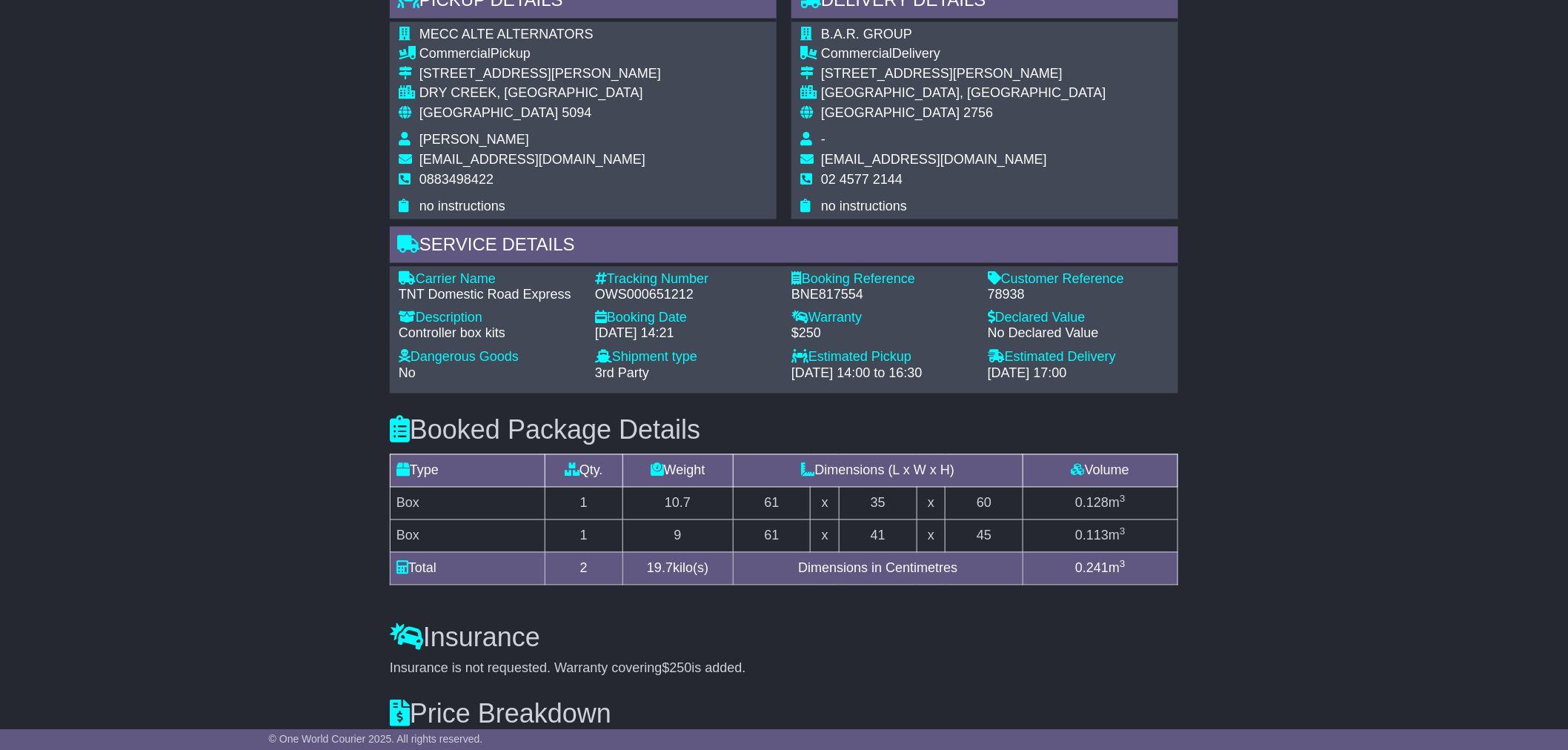
scroll to position [905, 0]
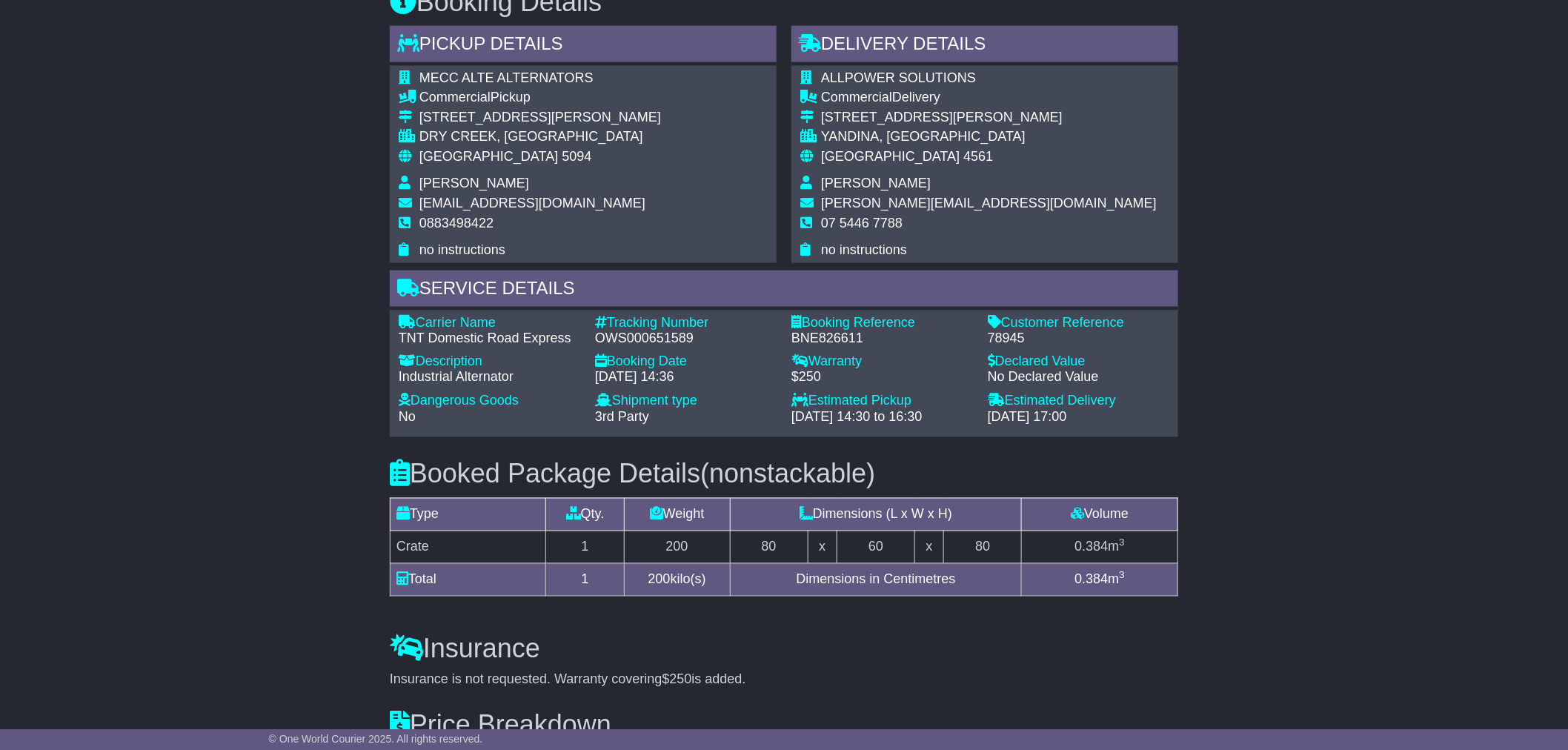
scroll to position [823, 0]
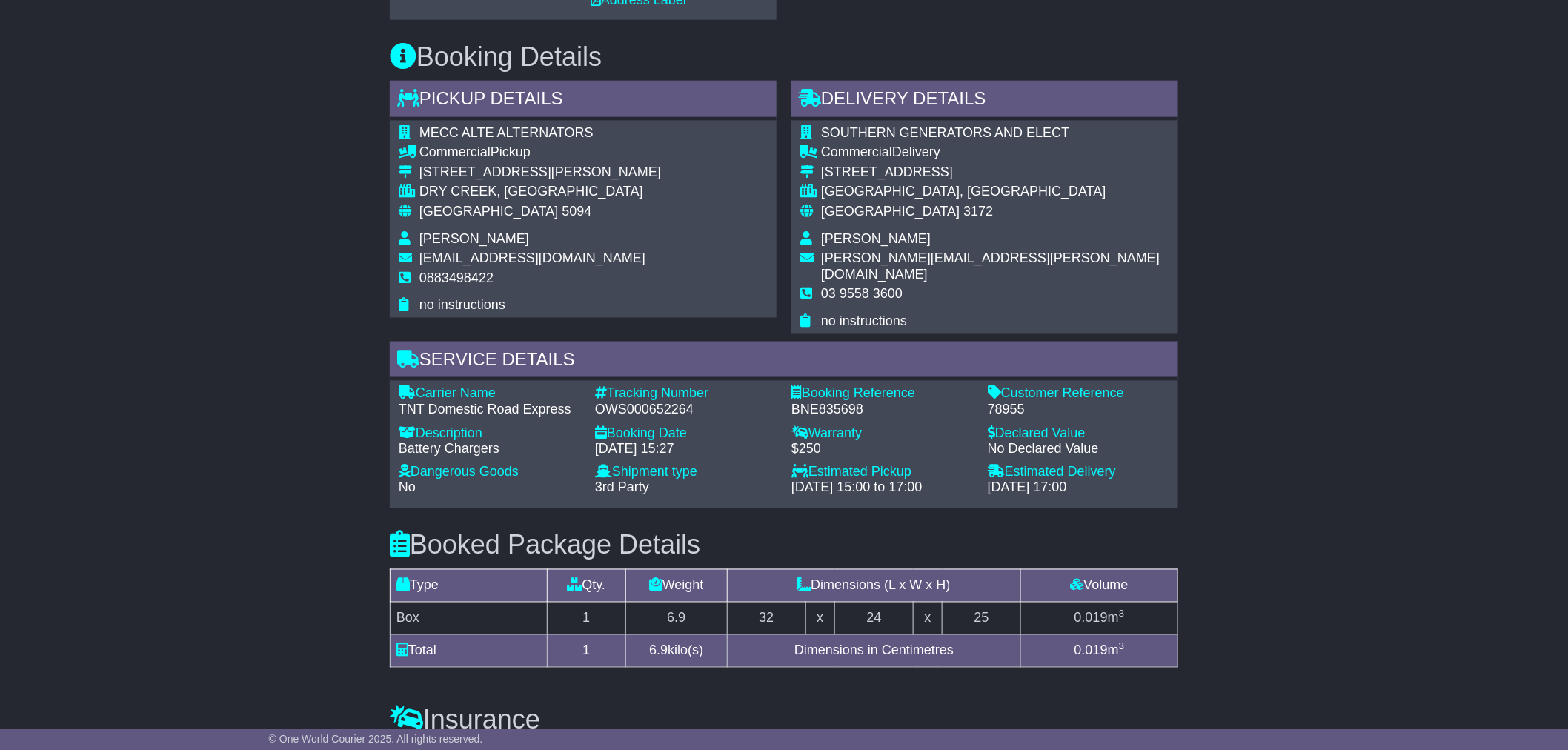
scroll to position [741, 0]
